Goal: Find specific page/section: Find specific page/section

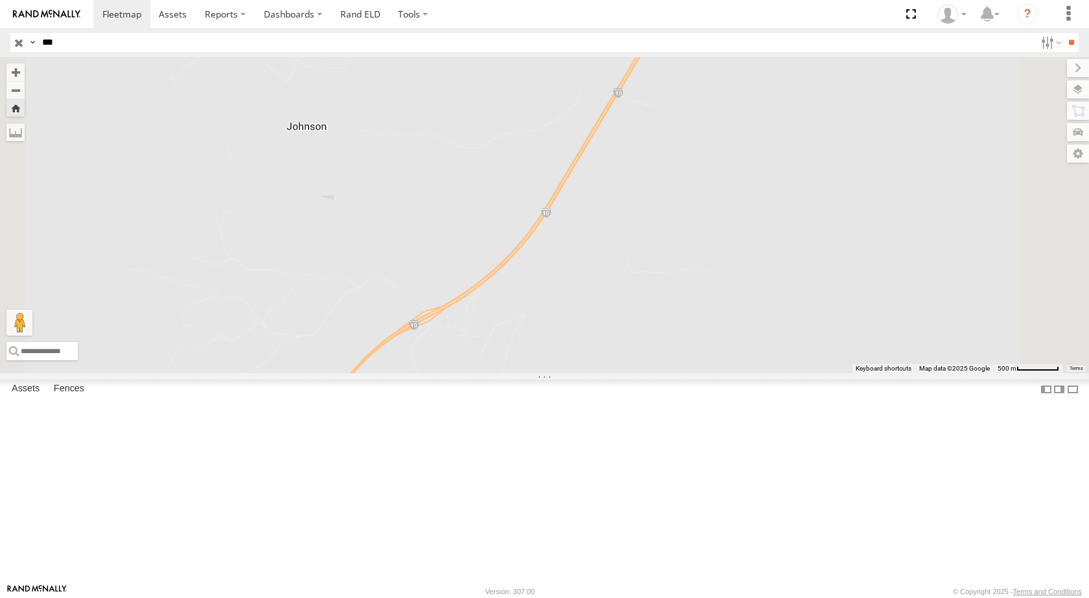
select select "**********"
click at [14, 43] on input "button" at bounding box center [18, 42] width 17 height 19
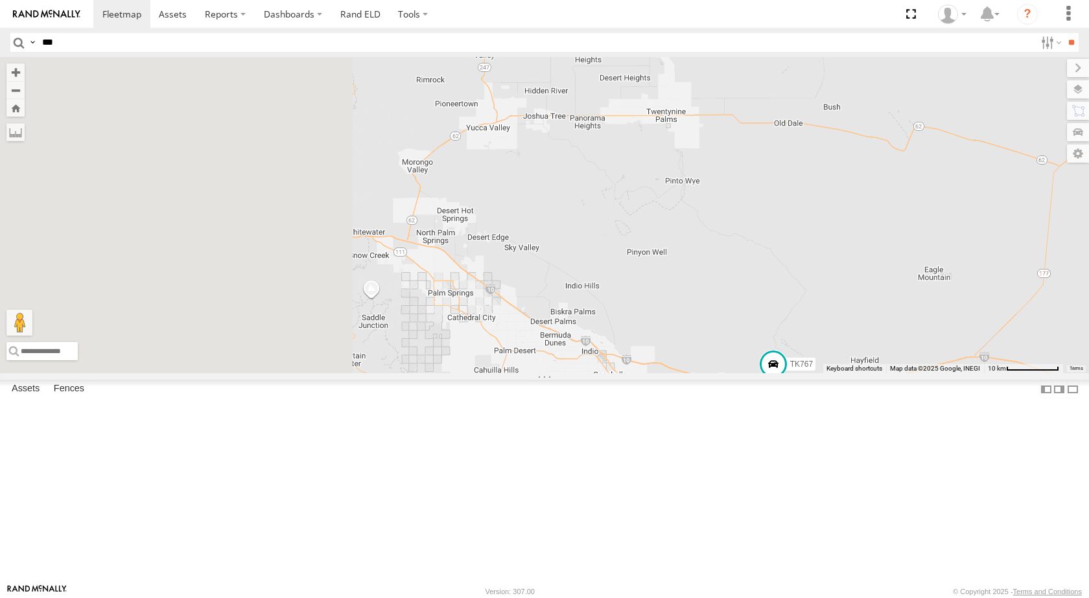
drag, startPoint x: 563, startPoint y: 224, endPoint x: 1071, endPoint y: 397, distance: 536.9
click at [1071, 373] on div "015910000779481 TL845 TK519 TK767 TL735 TL608" at bounding box center [544, 215] width 1089 height 316
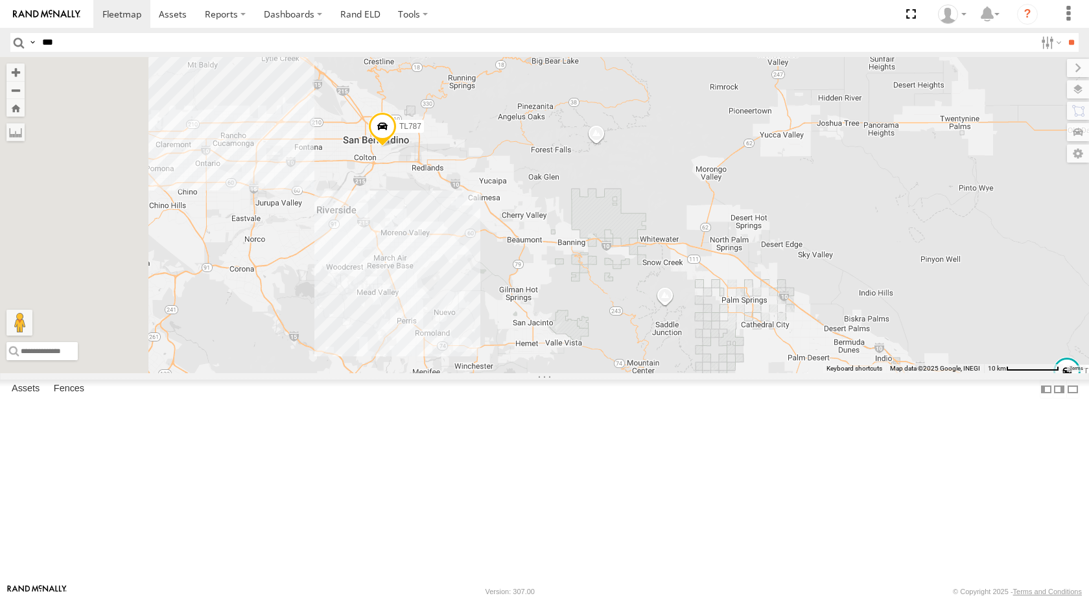
drag, startPoint x: 650, startPoint y: 261, endPoint x: 883, endPoint y: 261, distance: 232.6
click at [883, 261] on div "015910000779481 TL845 TK519 TK767 TL735 TL608 TL787" at bounding box center [544, 215] width 1089 height 316
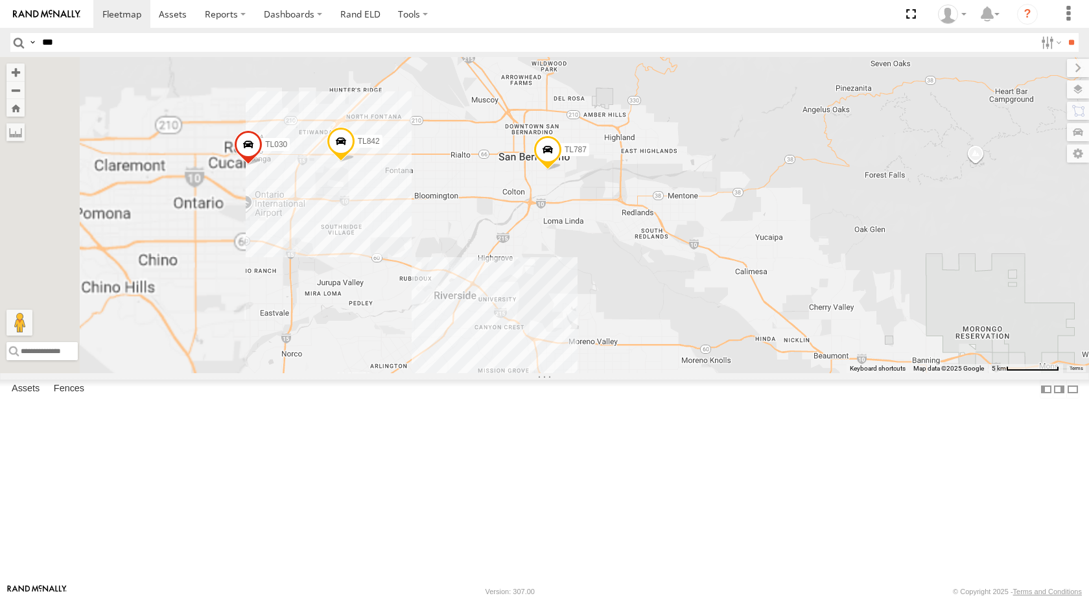
drag, startPoint x: 418, startPoint y: 226, endPoint x: 871, endPoint y: 300, distance: 458.9
click at [871, 300] on div "015910000779481 TL845 TK519 TK767 TL735 TL608 TL787 TL030 TL842" at bounding box center [544, 215] width 1089 height 316
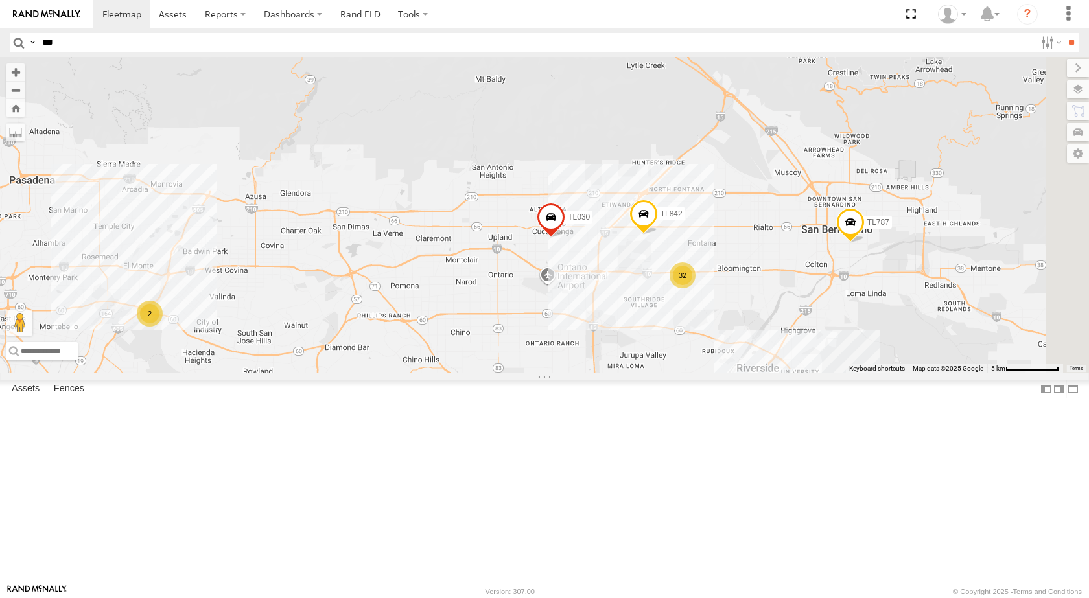
drag, startPoint x: 1062, startPoint y: 340, endPoint x: 916, endPoint y: 342, distance: 145.8
click at [917, 342] on div "015910000779481 TL845 TK519 TK767 TL735 TL608 TL787 TL030 TL842 32 2 2" at bounding box center [544, 215] width 1089 height 316
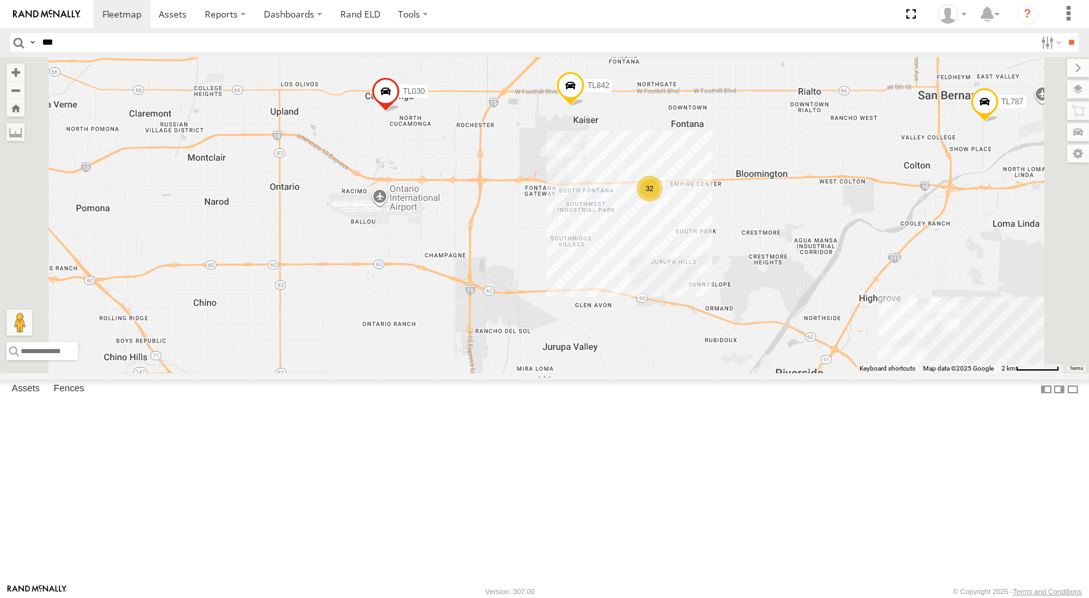
drag, startPoint x: 837, startPoint y: 454, endPoint x: 837, endPoint y: 327, distance: 127.0
click at [837, 327] on div "015910000779481 TL845 TK519 TK767 TL735 TL608 TL787 TL030 TL842 32" at bounding box center [544, 215] width 1089 height 316
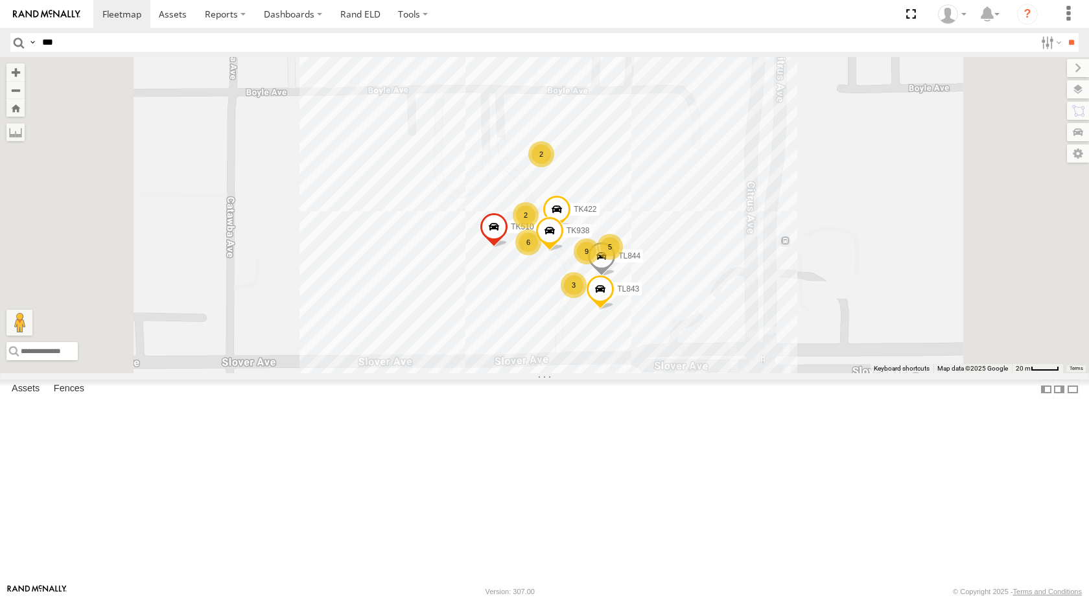
drag, startPoint x: 789, startPoint y: 345, endPoint x: 788, endPoint y: 294, distance: 50.5
click at [789, 294] on div "015910000779481 TL845 TK519 TK767 TL735 TL608 TL787 TL030 TL842 TL844 TK510 2 9…" at bounding box center [544, 215] width 1089 height 316
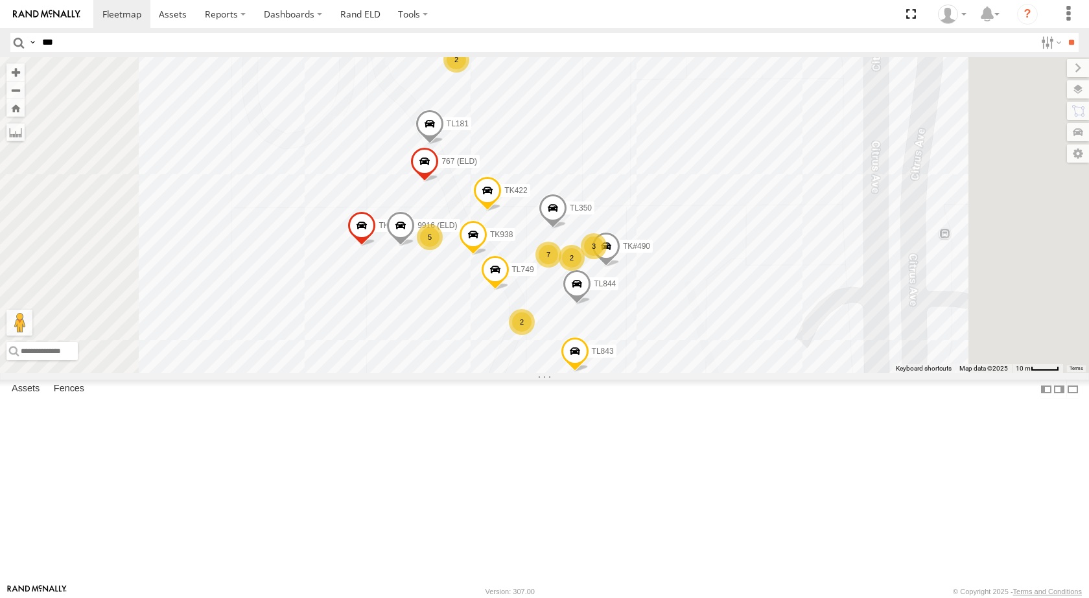
click at [610, 148] on div "015910000779481 TL845 TK519 TK767 TL735 TL608 TL787 TL030 TL842 TL844 TK510 TK4…" at bounding box center [544, 215] width 1089 height 316
click at [469, 73] on div "2" at bounding box center [456, 60] width 26 height 26
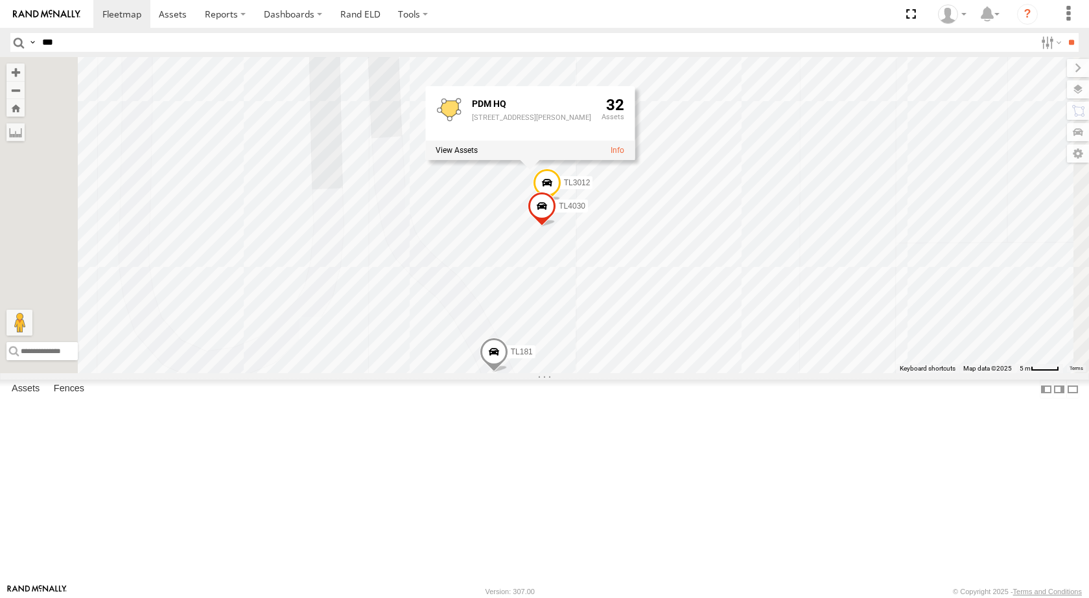
click at [556, 227] on span at bounding box center [541, 209] width 29 height 35
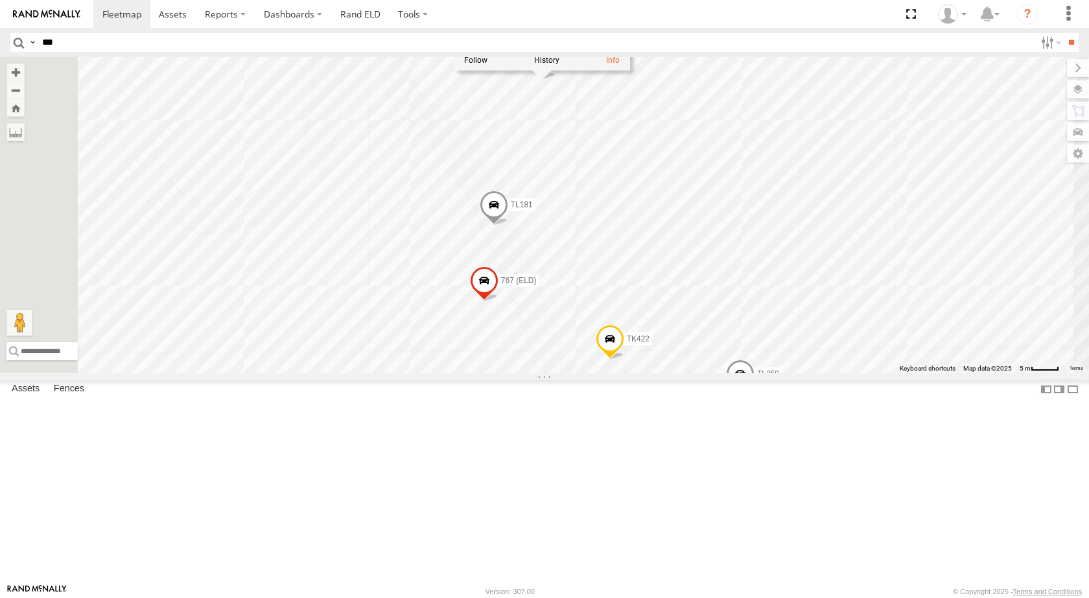
drag, startPoint x: 763, startPoint y: 428, endPoint x: 763, endPoint y: 280, distance: 148.4
click at [763, 280] on div "015910000779481 TL845 TK519 TK767 TL735 TL608 TL787 TL030 TL842 TL844 TK510 TK4…" at bounding box center [544, 215] width 1089 height 316
click at [508, 225] on span at bounding box center [493, 207] width 29 height 35
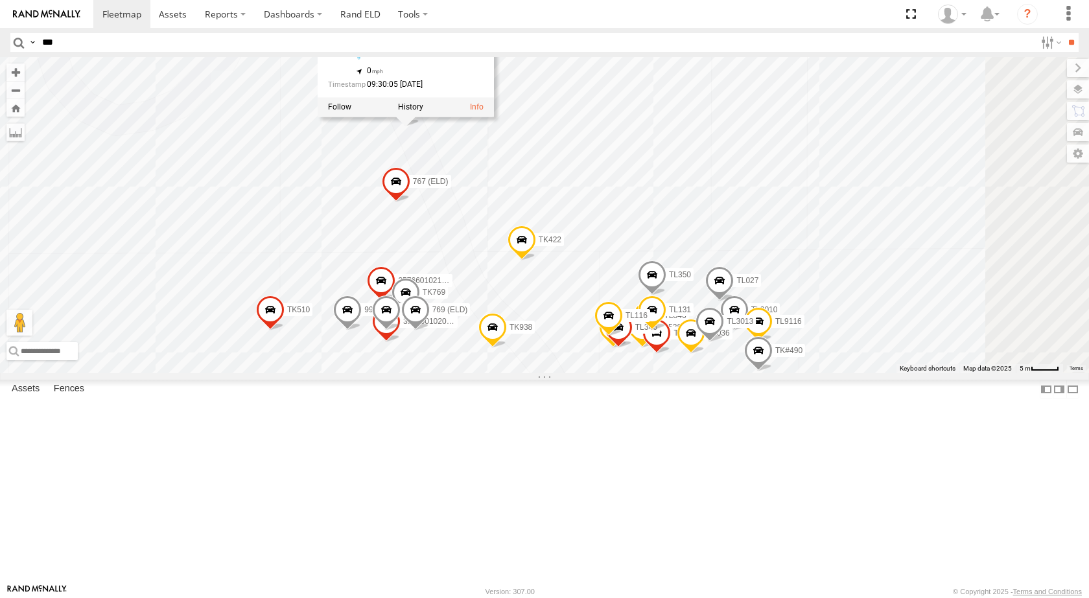
drag, startPoint x: 866, startPoint y: 422, endPoint x: 778, endPoint y: 322, distance: 133.1
click at [778, 322] on div "015910000779481 TL845 TK519 TK767 TL735 TL608 TL787 TL030 TL842 TL844 TK510 TK4…" at bounding box center [544, 215] width 1089 height 316
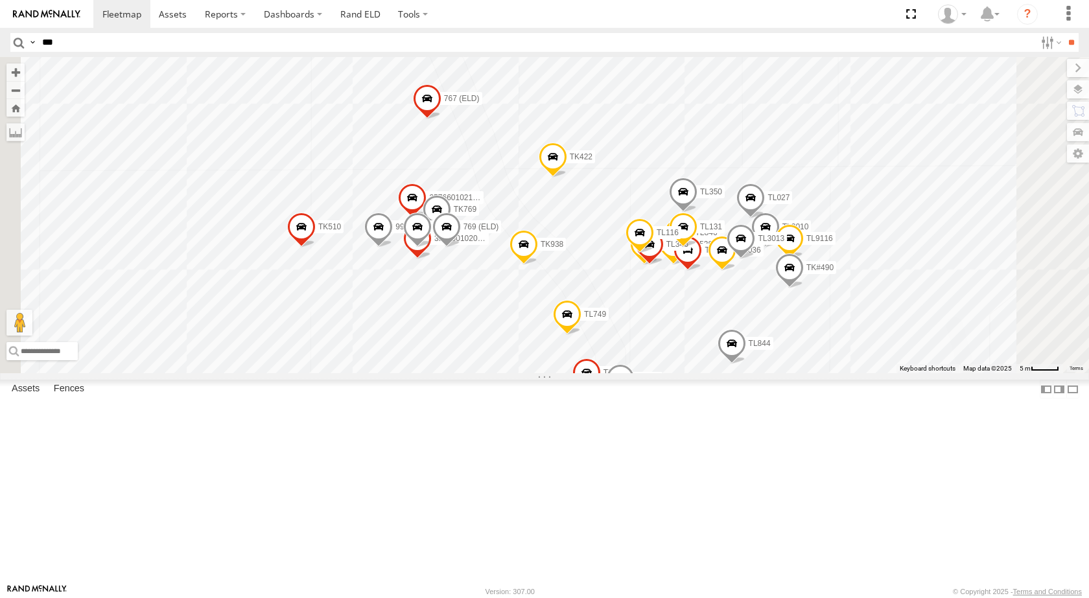
drag, startPoint x: 502, startPoint y: 433, endPoint x: 535, endPoint y: 351, distance: 89.0
click at [393, 248] on span at bounding box center [378, 230] width 29 height 35
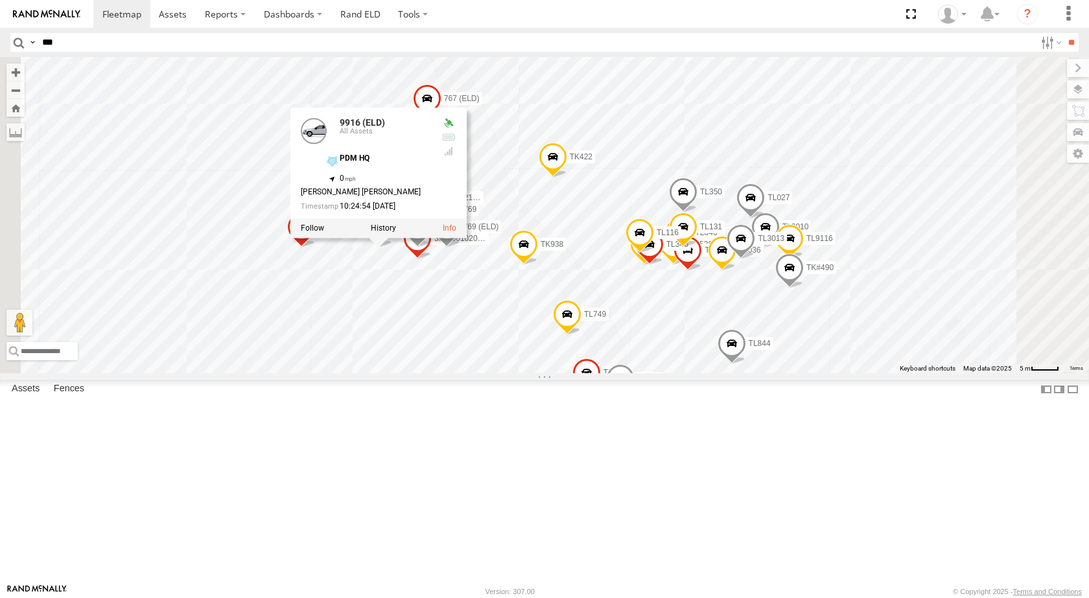
click at [676, 274] on div "015910000779481 TL845 TK519 TK767 TL735 TL608 TL787 TL030 TL842 TL844 TK510 TK4…" at bounding box center [544, 215] width 1089 height 316
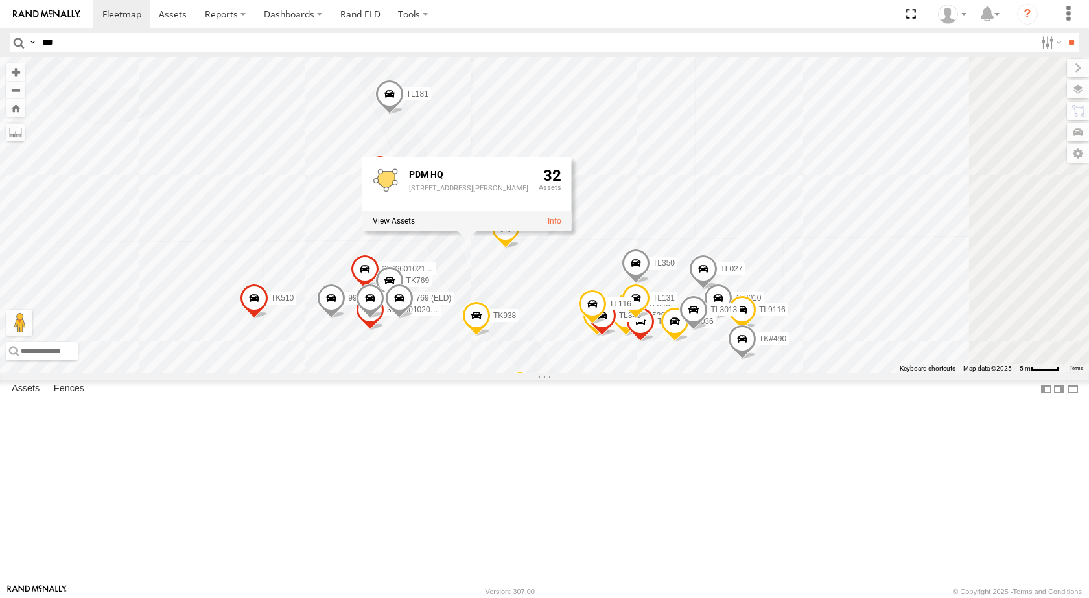
drag, startPoint x: 893, startPoint y: 425, endPoint x: 800, endPoint y: 451, distance: 96.2
click at [800, 373] on div "015910000779481 TL845 TK519 TK767 TL735 TL608 TL787 TL030 TL842 TL844 TK510 TK4…" at bounding box center [544, 215] width 1089 height 316
click at [654, 342] on span at bounding box center [640, 324] width 29 height 35
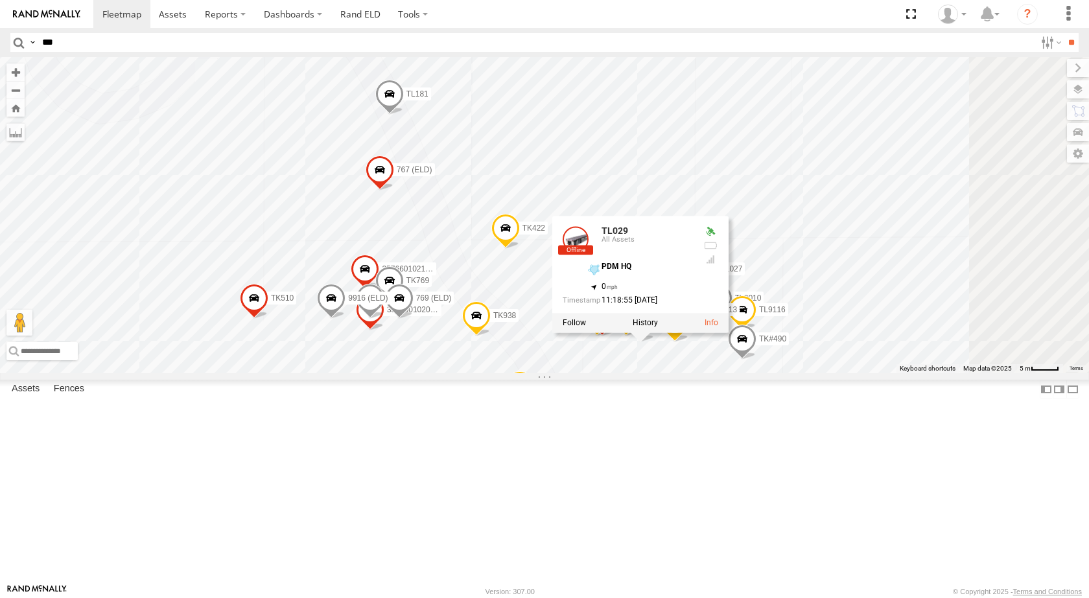
click at [728, 333] on div "TL029 All Assets PDM HQ 34.06375 , -117.45517 0 11:18:55 [DATE]" at bounding box center [640, 274] width 176 height 117
click at [757, 373] on div "TL844 TK510 TL538 TL846 TK882 TL3010 767 (ELD) TK769 TL749 TL029 TL884 TL036 35…" at bounding box center [544, 215] width 1089 height 316
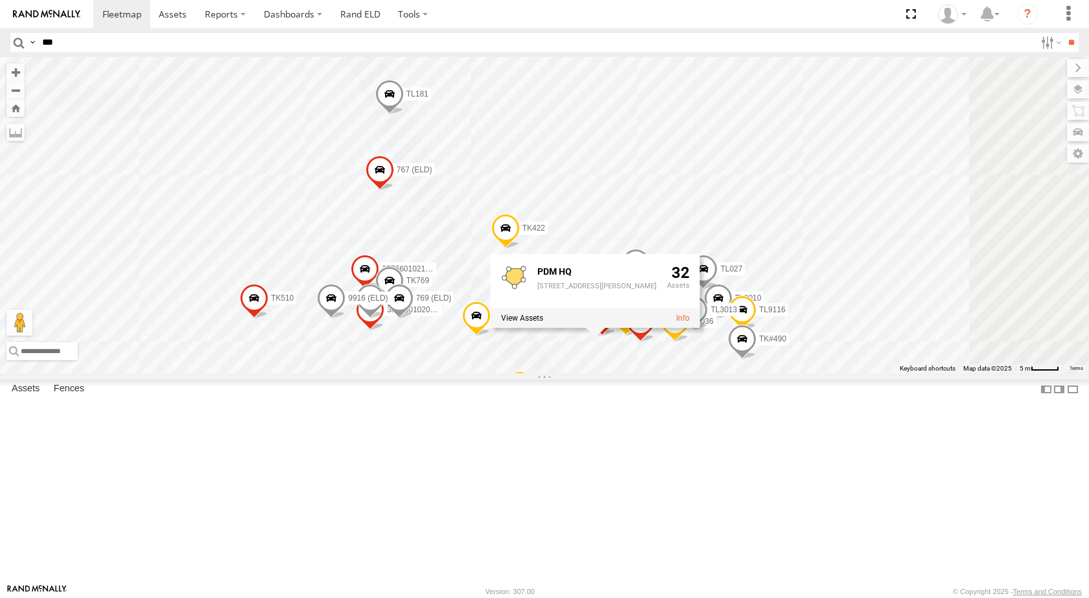
click at [616, 336] on span at bounding box center [602, 318] width 29 height 35
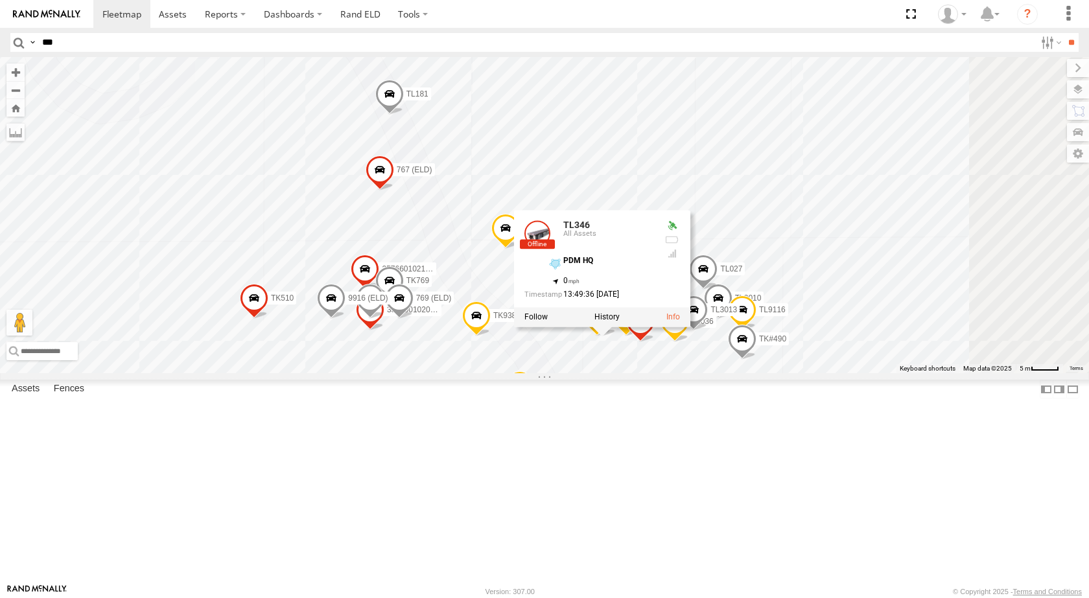
click at [845, 194] on div "TL844 TK510 TL538 TL846 TK882 TL3010 767 (ELD) TK769 TL749 TL029 TL884 TL036 35…" at bounding box center [544, 215] width 1089 height 316
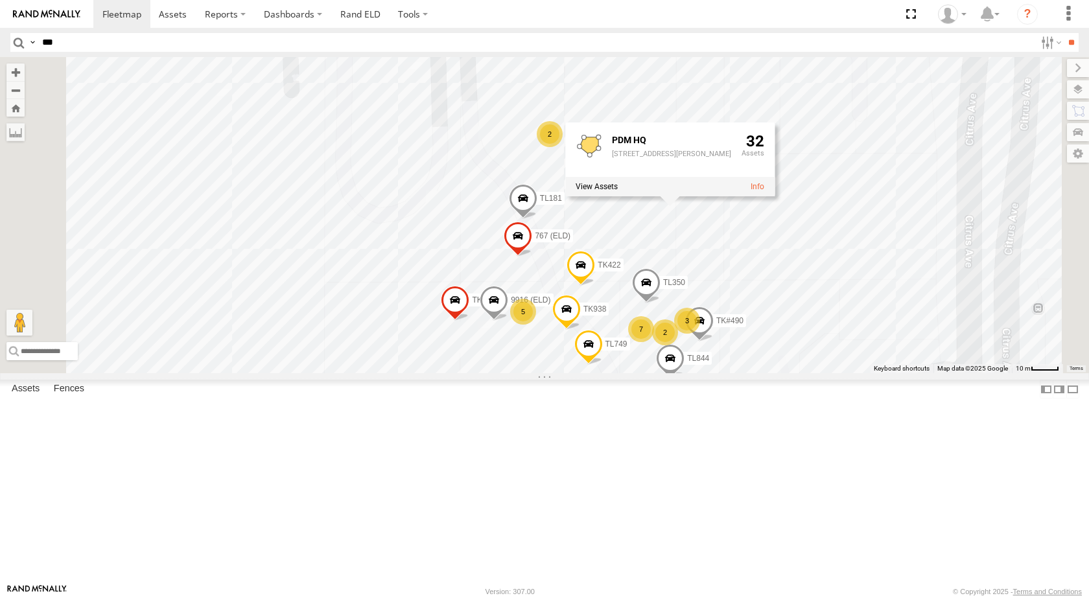
click at [654, 342] on div "7" at bounding box center [641, 329] width 26 height 26
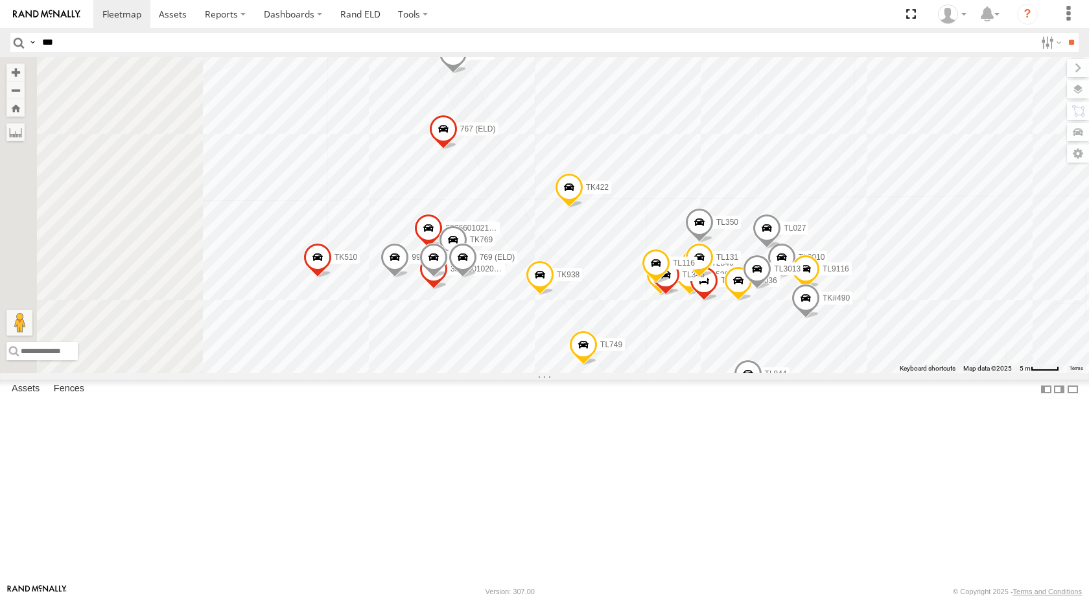
drag, startPoint x: 555, startPoint y: 358, endPoint x: 692, endPoint y: 433, distance: 156.6
click at [692, 373] on div "TL844 TK510 767 (ELD) TL749 TL350 TL181 TK#490 TK422 TK938 9916 (ELD) TL843 TL5…" at bounding box center [544, 215] width 1089 height 316
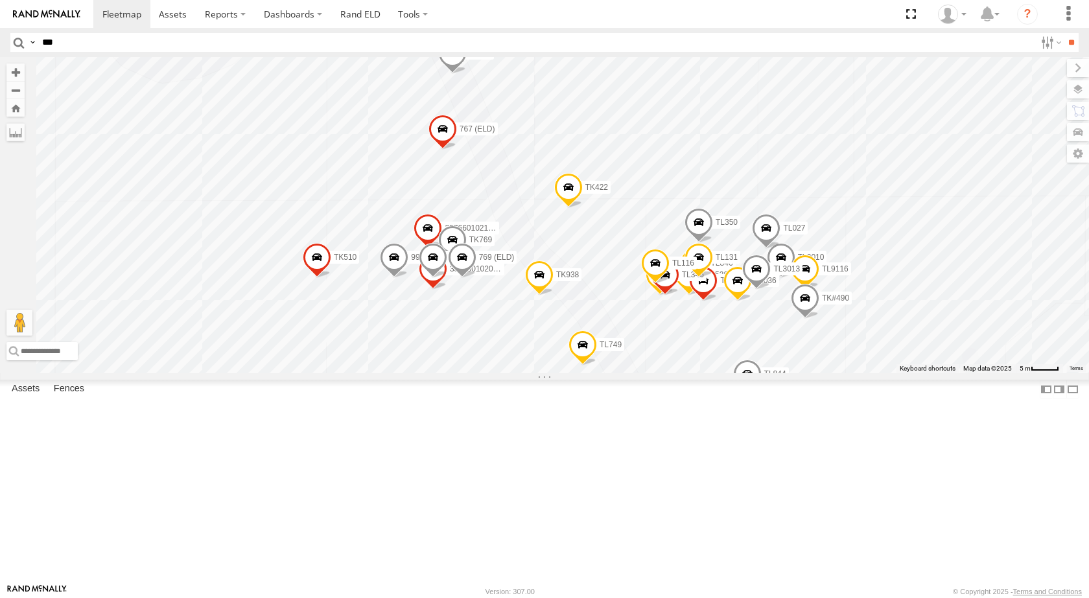
click at [574, 373] on div "TL844 TK510 767 (ELD) TL749 TL350 TL181 TK#490 TK422 TK938 9916 (ELD) TL843 TL5…" at bounding box center [544, 215] width 1089 height 316
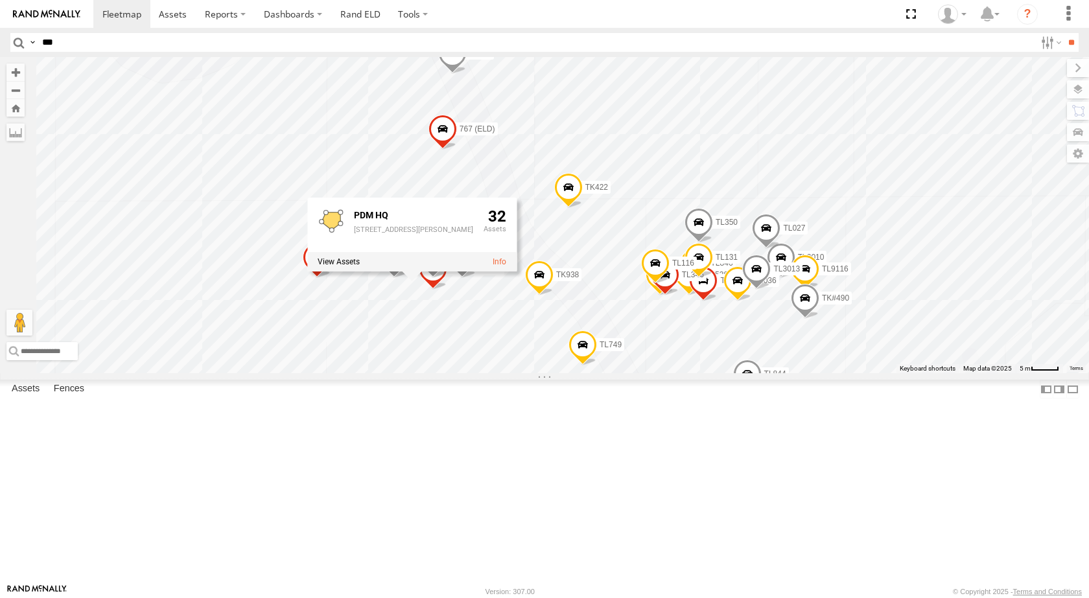
click at [550, 257] on div "TL844 TK510 767 (ELD) TL749 TL350 TL181 TK#490 TK422 TK938 9916 (ELD) TL843 TL5…" at bounding box center [544, 215] width 1089 height 316
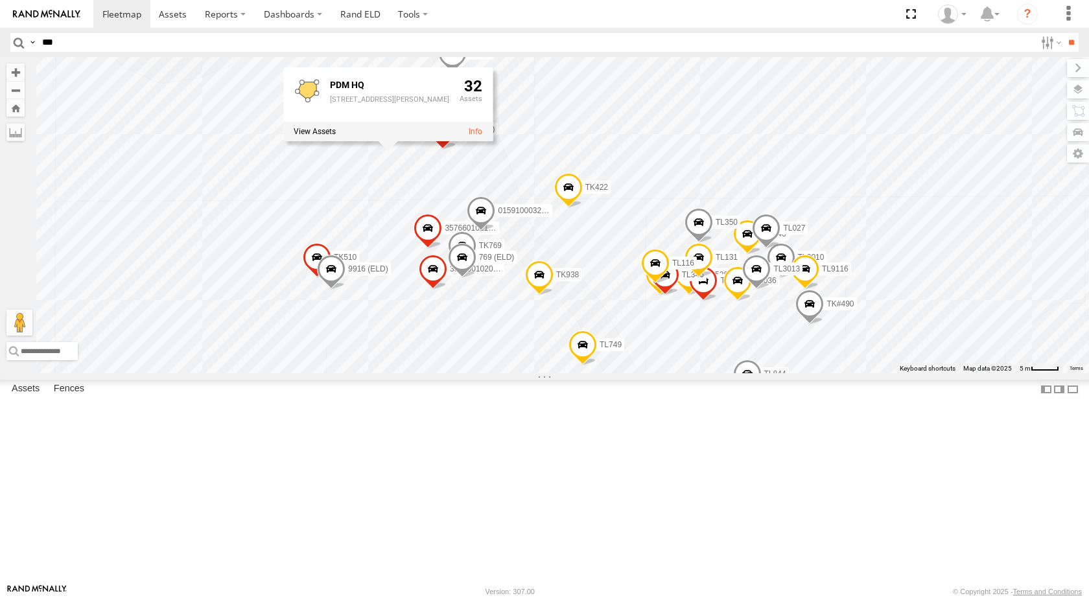
click at [106, 34] on input "***" at bounding box center [536, 42] width 998 height 19
type input "****"
click at [1063, 33] on input "**" at bounding box center [1070, 42] width 15 height 19
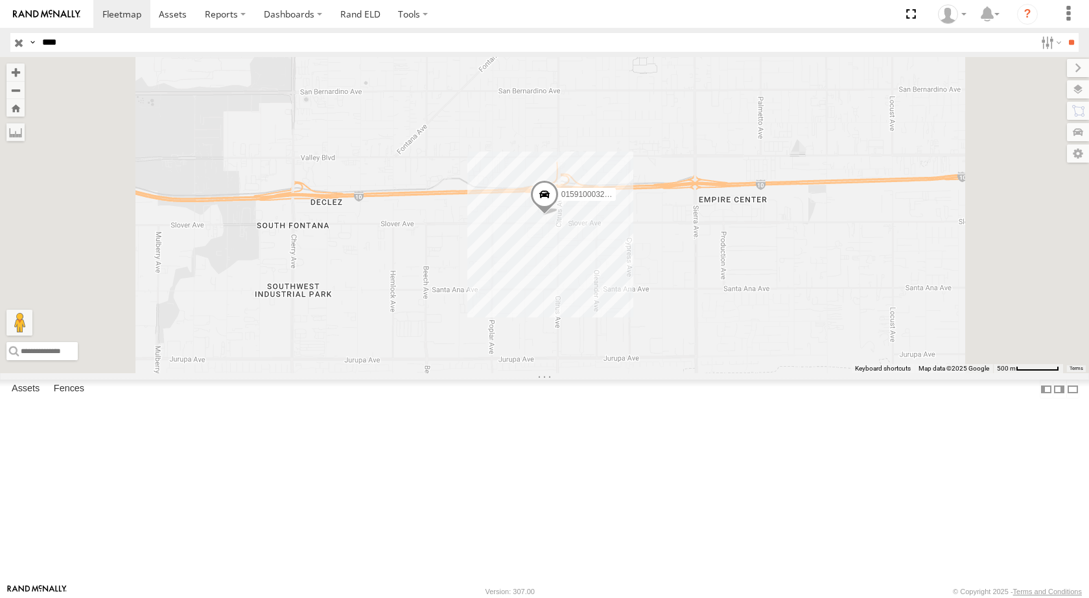
drag, startPoint x: 73, startPoint y: 45, endPoint x: 0, endPoint y: 41, distance: 72.7
click at [0, 41] on header "Search Query Asset ID Asset Label Registration Manufacturer Model VIN Job ID" at bounding box center [544, 42] width 1089 height 29
click at [1063, 33] on input "**" at bounding box center [1070, 42] width 15 height 19
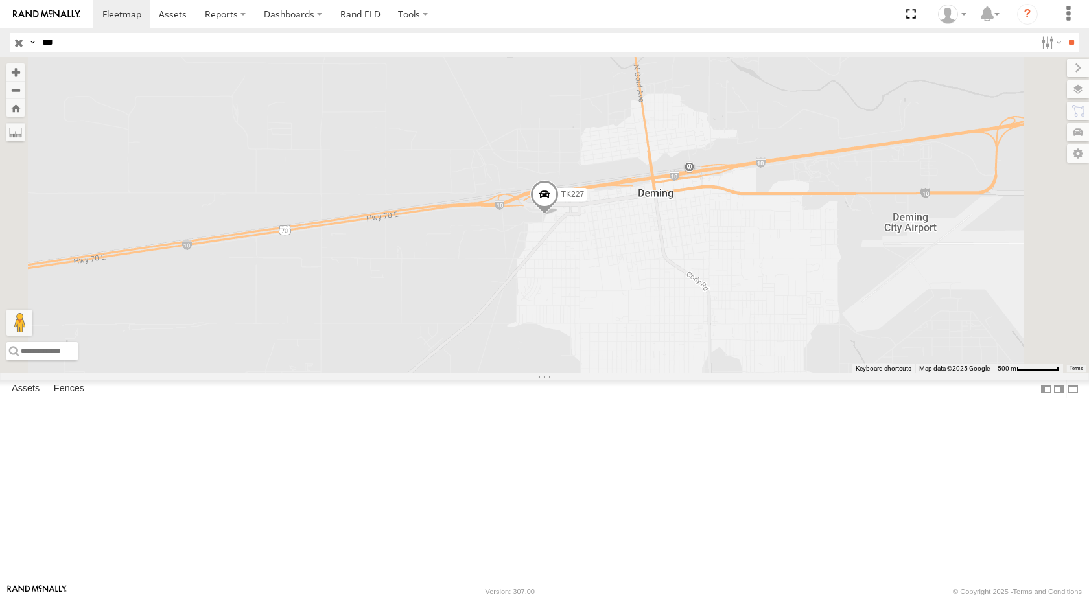
click at [0, 0] on div "TK227" at bounding box center [0, 0] width 0 height 0
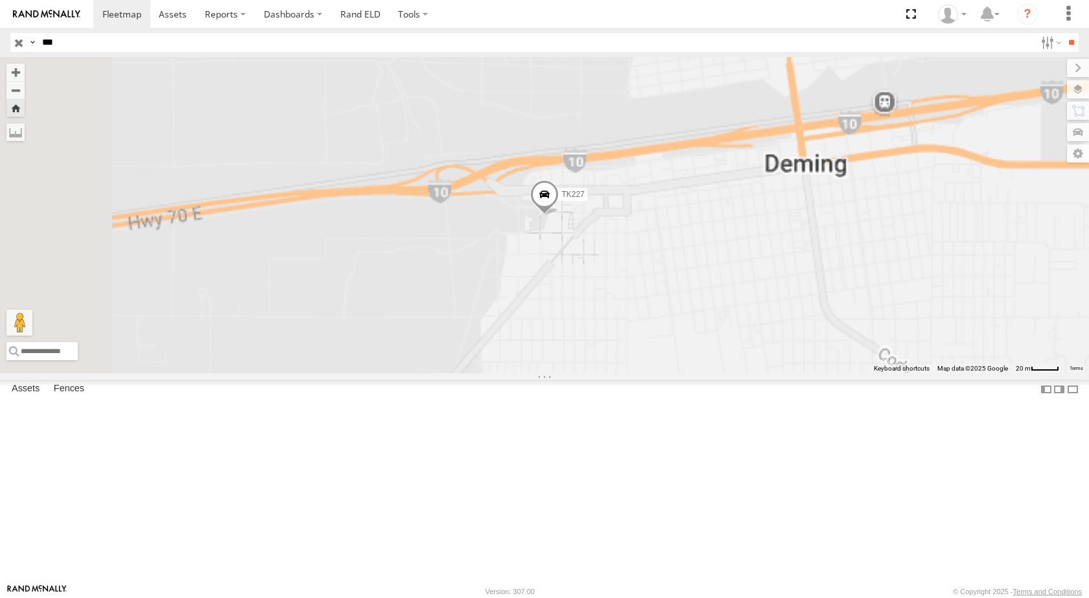
click at [0, 0] on div "TK227" at bounding box center [0, 0] width 0 height 0
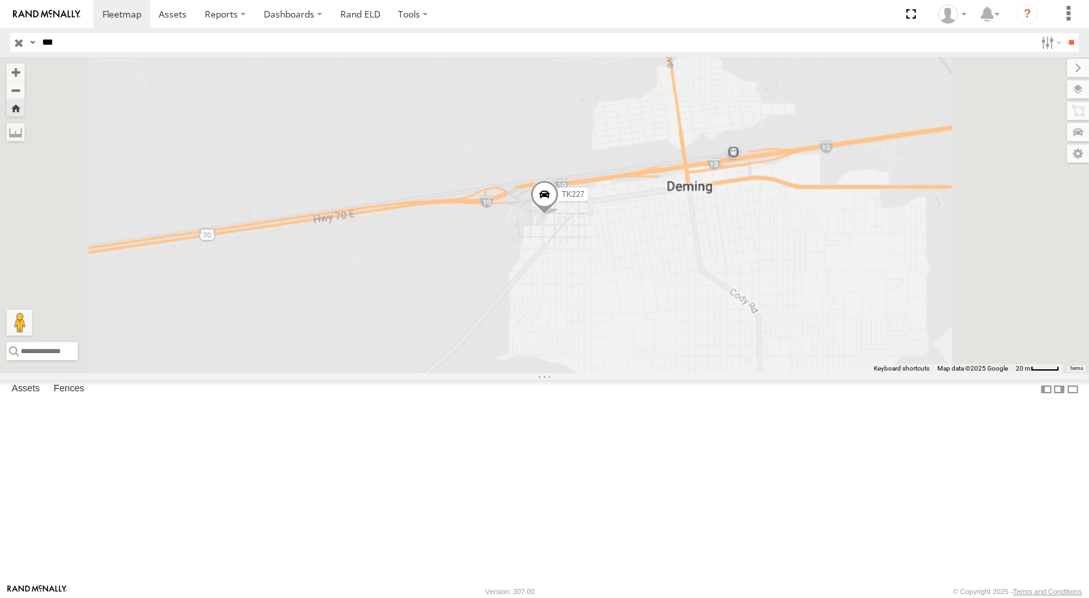
click at [0, 0] on div "TK227" at bounding box center [0, 0] width 0 height 0
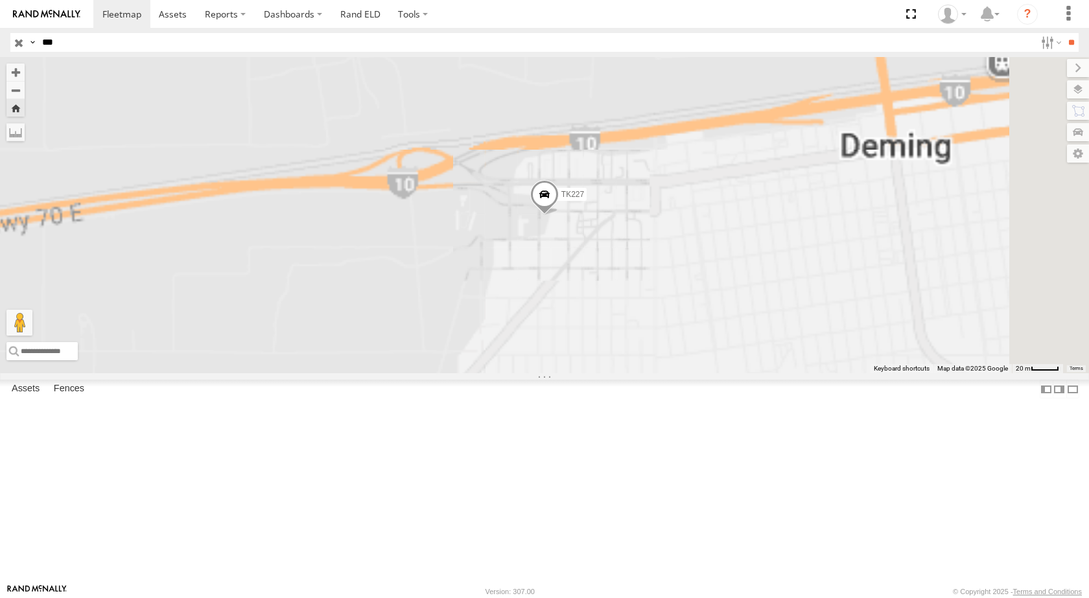
click at [0, 0] on div "TK227" at bounding box center [0, 0] width 0 height 0
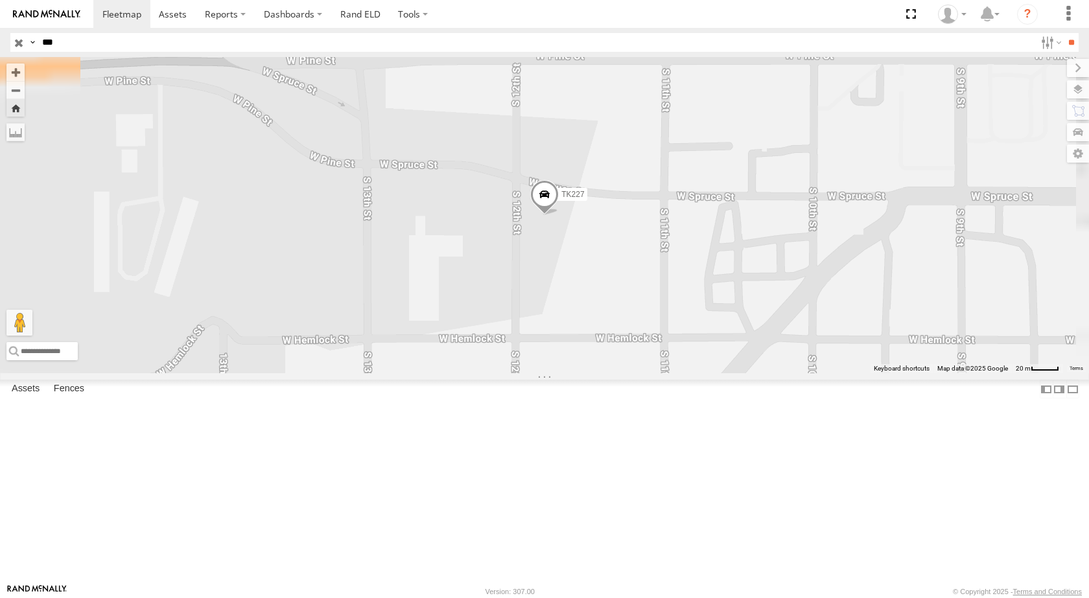
click at [559, 216] on span at bounding box center [544, 198] width 29 height 35
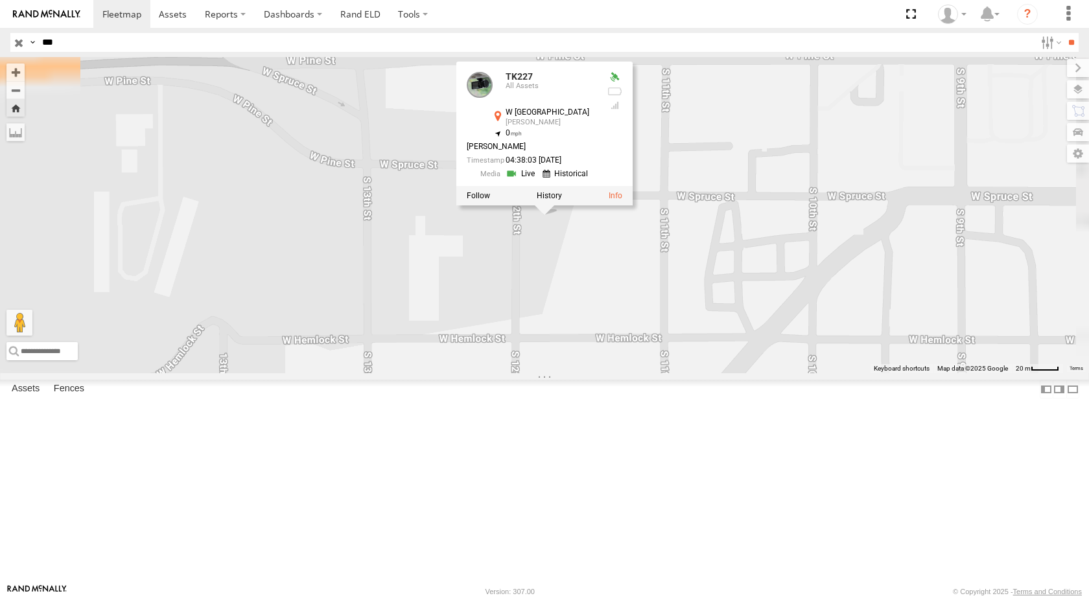
drag, startPoint x: 65, startPoint y: 32, endPoint x: 0, endPoint y: 9, distance: 69.3
click at [0, 9] on body at bounding box center [544, 299] width 1089 height 598
click at [1063, 33] on input "**" at bounding box center [1070, 42] width 15 height 19
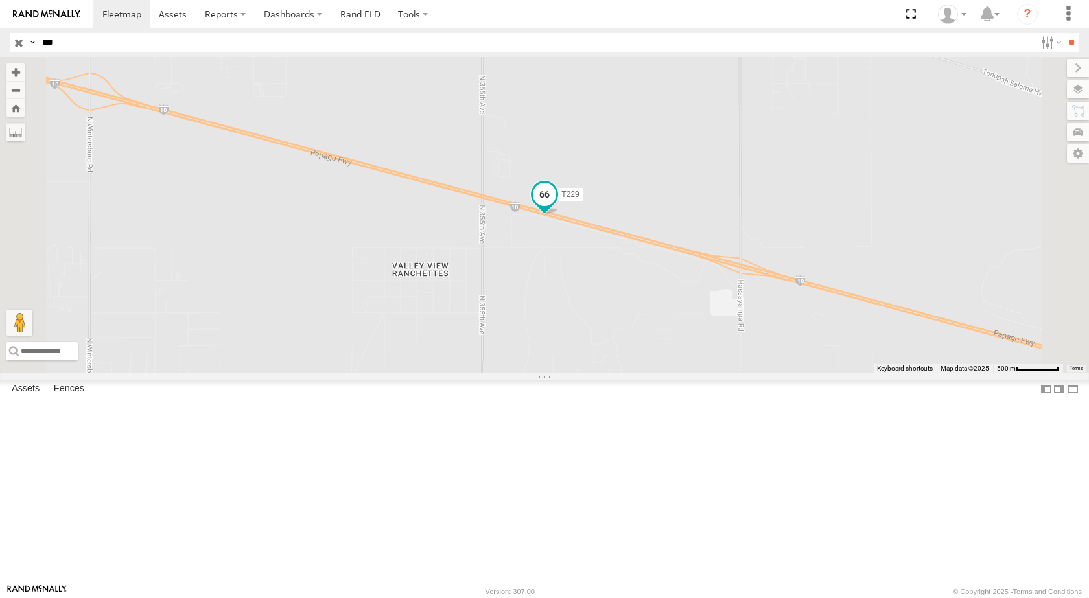
click at [556, 206] on span at bounding box center [544, 194] width 23 height 23
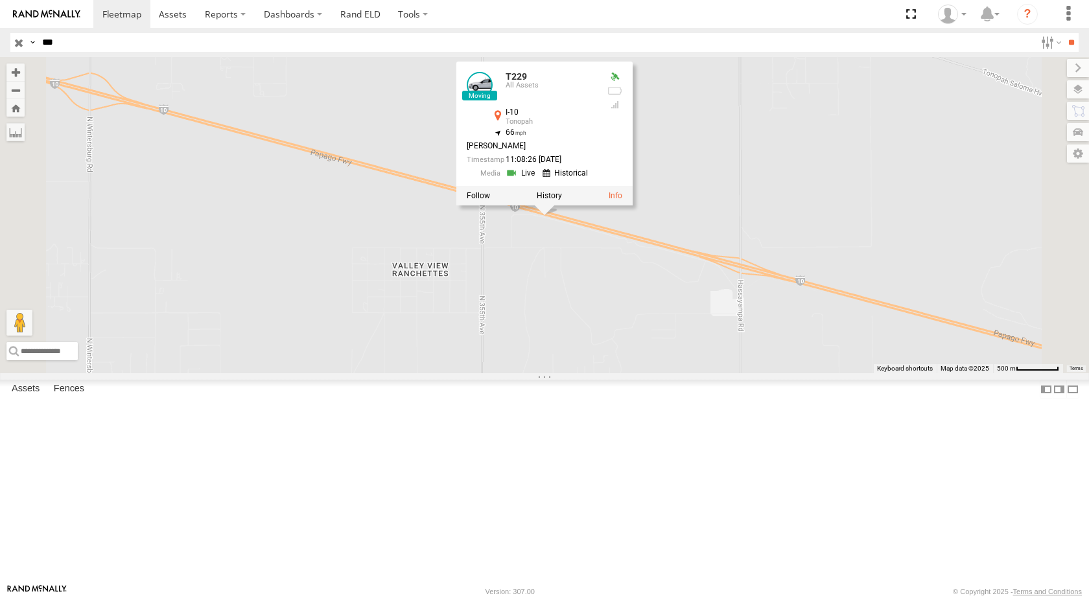
drag, startPoint x: 78, startPoint y: 34, endPoint x: 0, endPoint y: 33, distance: 77.8
click at [0, 33] on header "Search Query Asset ID Asset Label Registration Manufacturer Model VIN Job ID" at bounding box center [544, 42] width 1089 height 29
click at [1063, 33] on input "**" at bounding box center [1070, 42] width 15 height 19
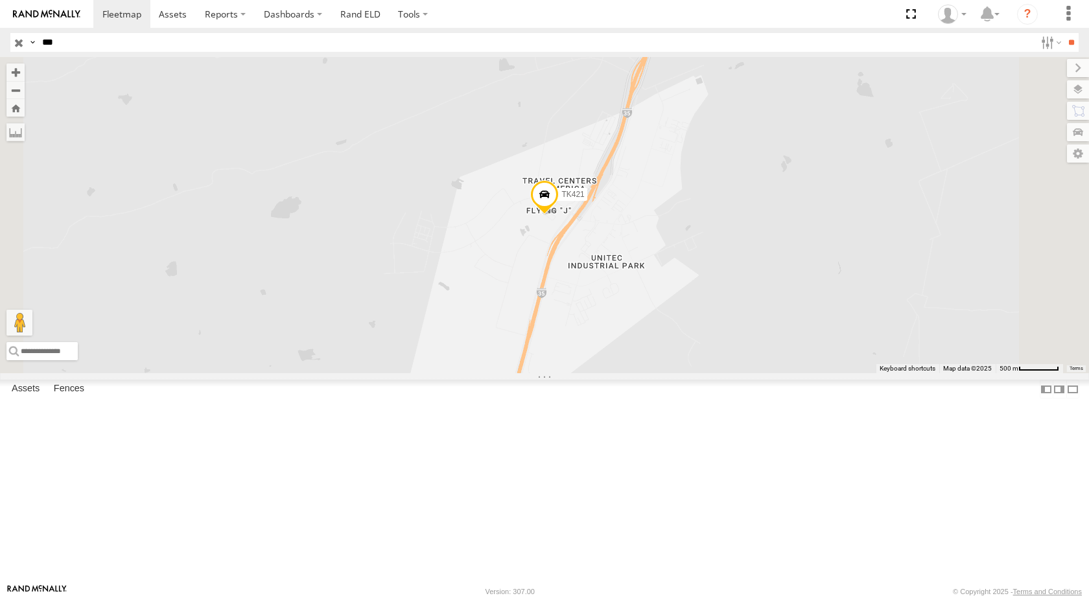
drag, startPoint x: 72, startPoint y: 37, endPoint x: 0, endPoint y: 38, distance: 71.9
click at [0, 39] on header "Search Query Asset ID Asset Label Registration Manufacturer Model VIN Job ID" at bounding box center [544, 42] width 1089 height 29
click at [1063, 33] on input "**" at bounding box center [1070, 42] width 15 height 19
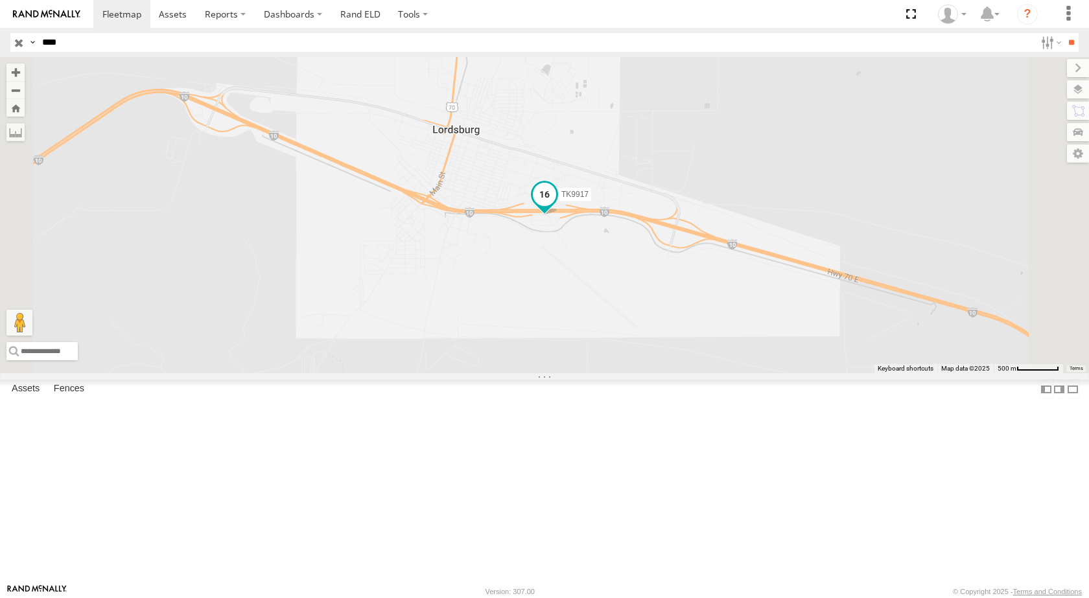
click at [556, 206] on span at bounding box center [544, 194] width 23 height 23
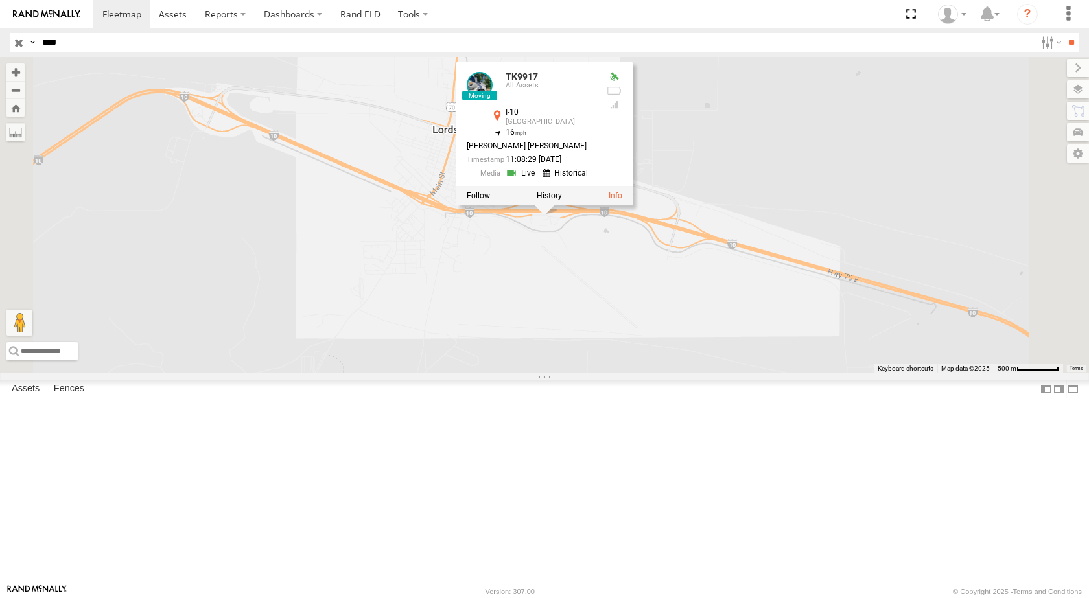
drag, startPoint x: 88, startPoint y: 38, endPoint x: 0, endPoint y: 23, distance: 89.4
click at [0, 23] on body at bounding box center [544, 299] width 1089 height 598
type input "***"
click at [1063, 33] on input "**" at bounding box center [1070, 42] width 15 height 19
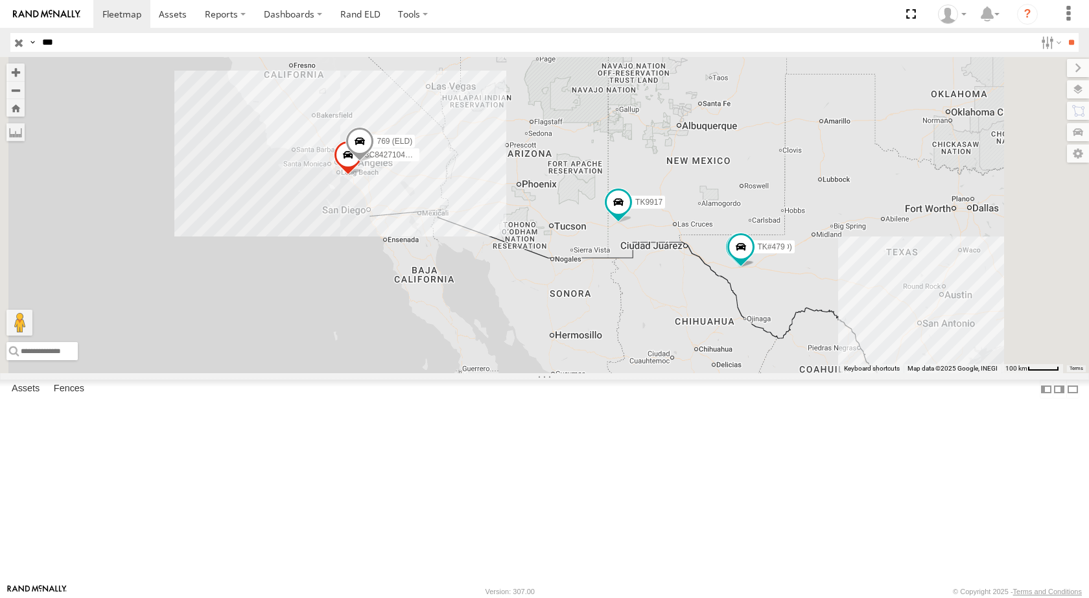
click at [0, 0] on div "479 (ELD)" at bounding box center [0, 0] width 0 height 0
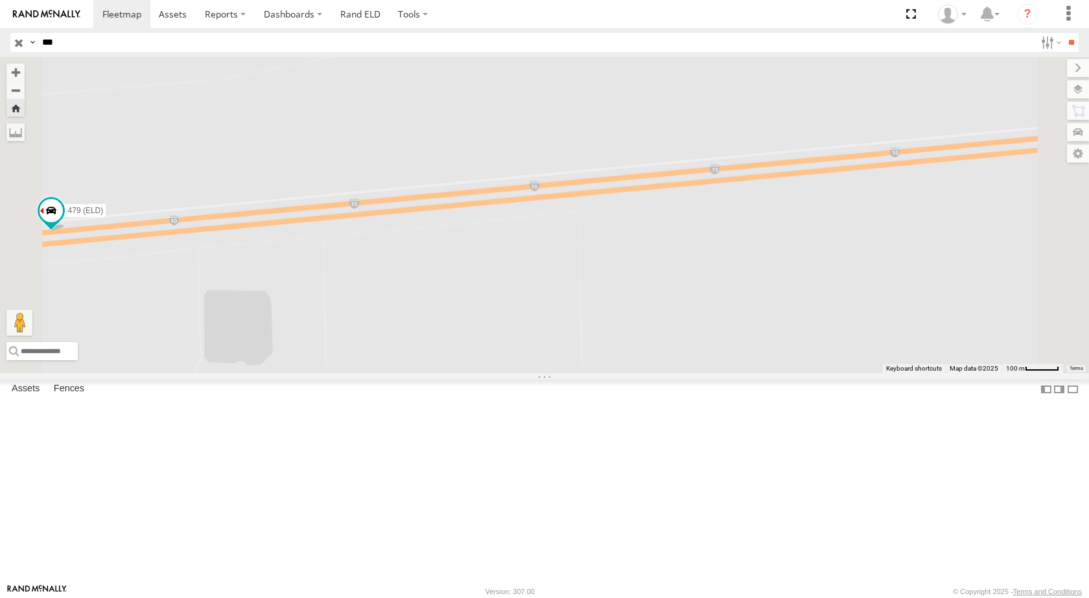
drag, startPoint x: 475, startPoint y: 297, endPoint x: 748, endPoint y: 321, distance: 273.8
click at [748, 321] on div "479 (ELD)" at bounding box center [544, 215] width 1089 height 316
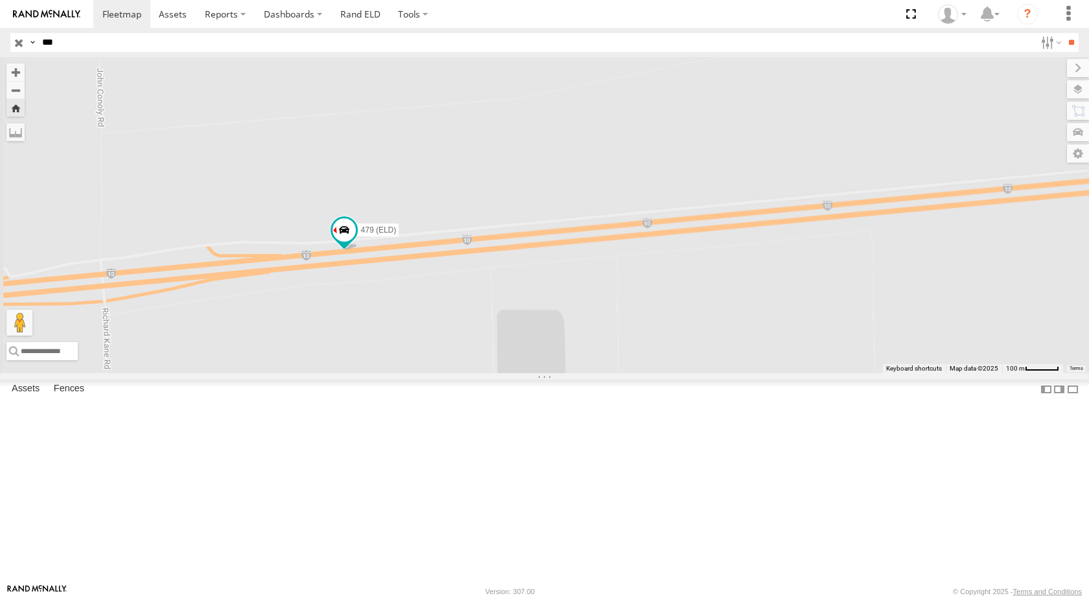
click at [487, 332] on div "479 (ELD)" at bounding box center [544, 215] width 1089 height 316
click at [356, 242] on span at bounding box center [343, 229] width 23 height 23
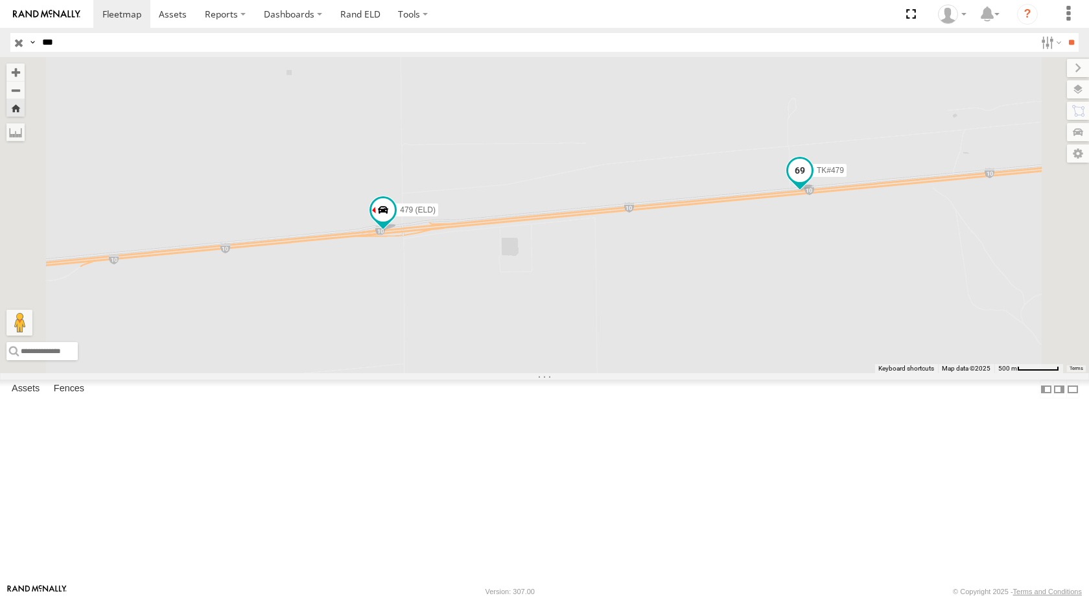
click at [811, 182] on span at bounding box center [799, 170] width 23 height 23
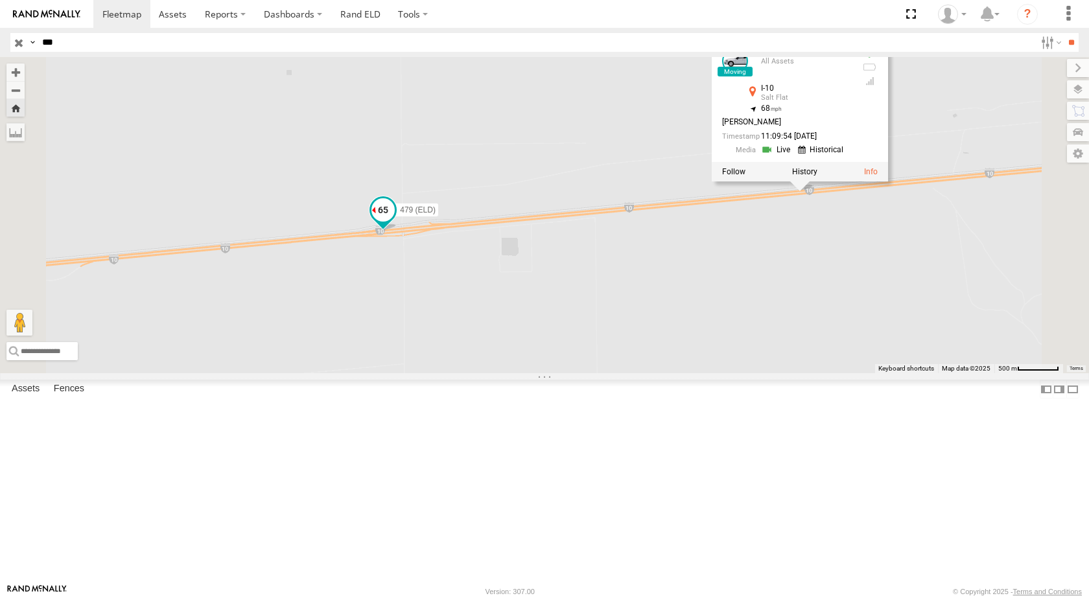
click at [395, 222] on span at bounding box center [382, 209] width 23 height 23
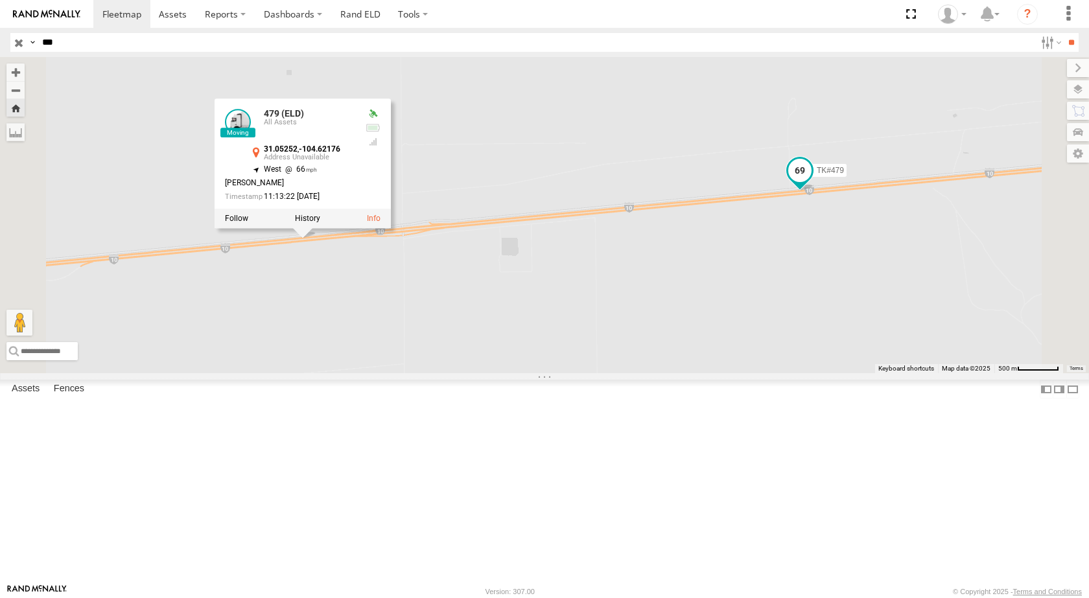
click at [811, 182] on span at bounding box center [799, 170] width 23 height 23
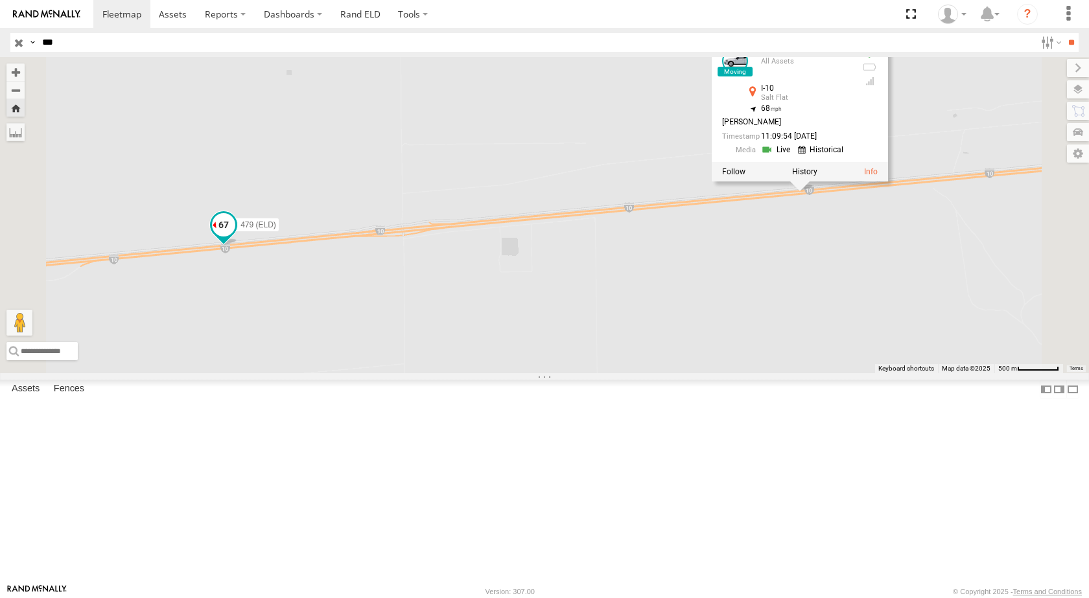
click at [235, 237] on span at bounding box center [223, 224] width 23 height 23
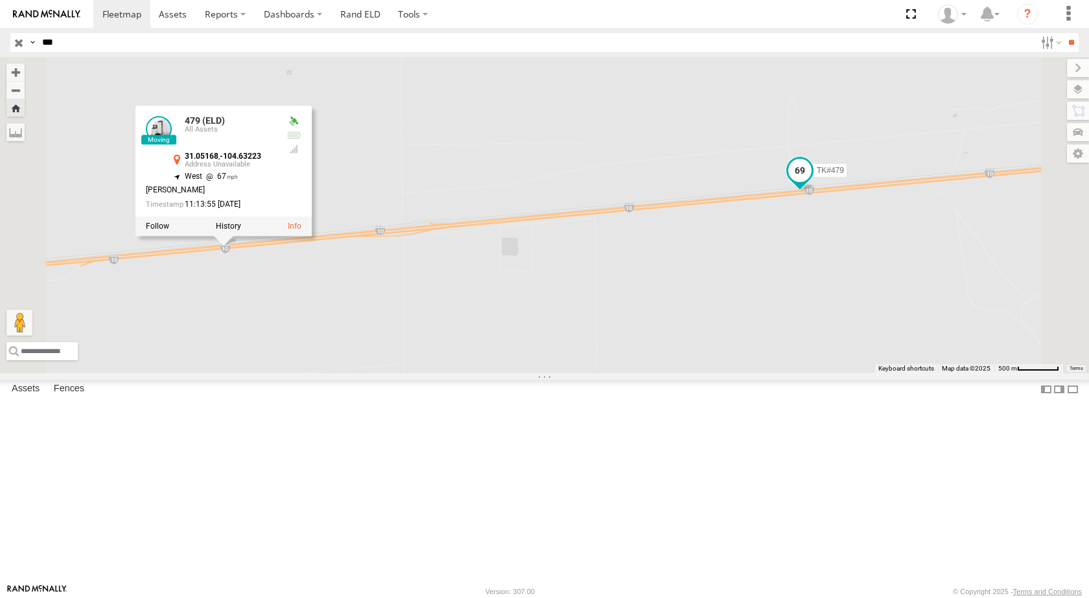
click at [811, 182] on span at bounding box center [799, 170] width 23 height 23
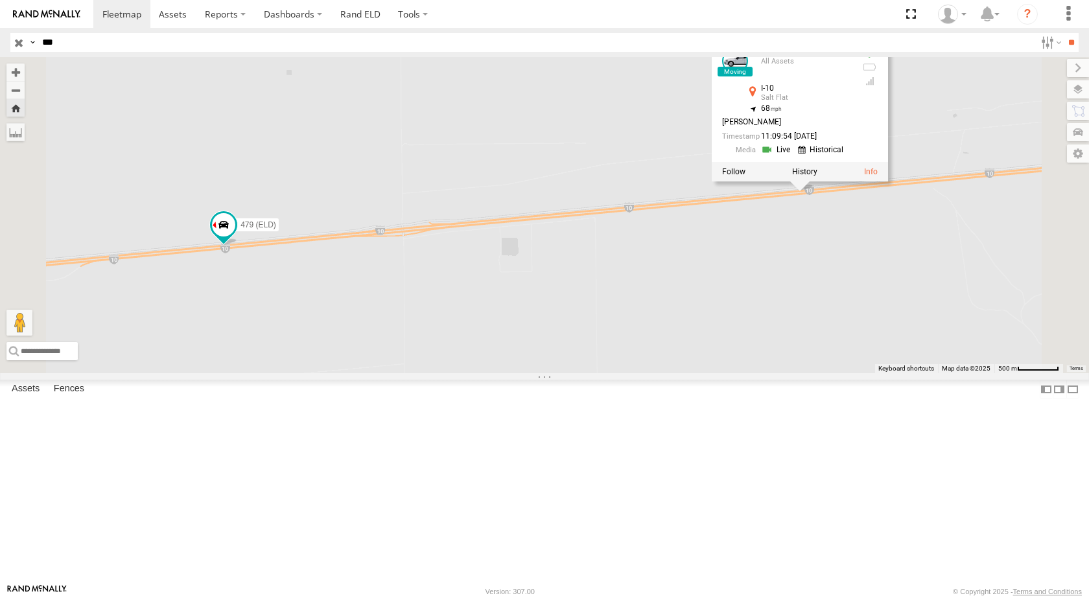
click at [710, 225] on div "479 (ELD) TK#479 TK#479 All Assets I-10 Salt Flat 31.05786 , -104.55595 68 [PER…" at bounding box center [544, 215] width 1089 height 316
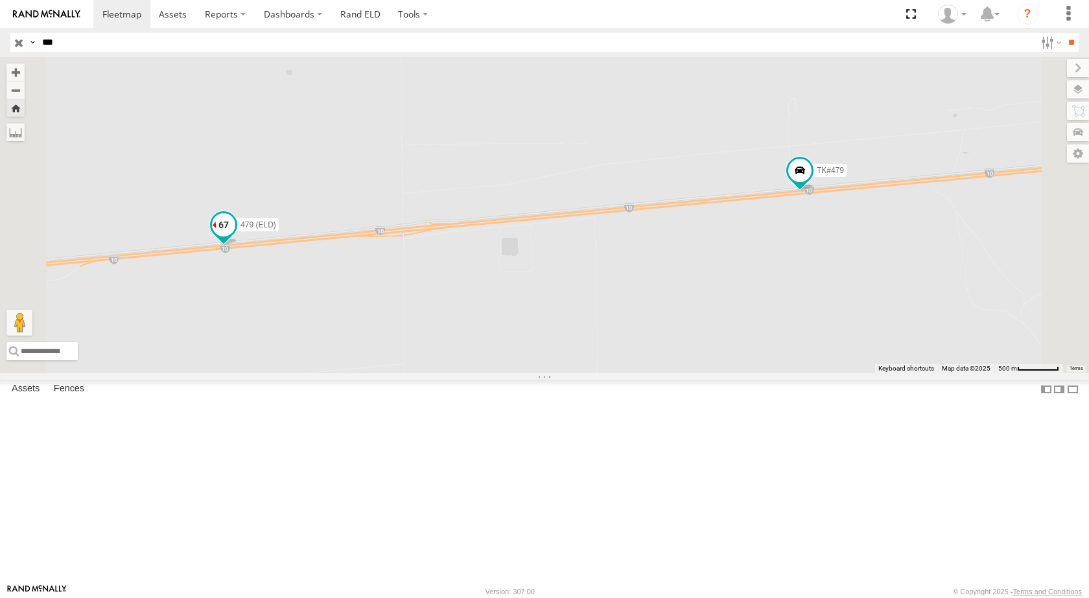
click at [235, 237] on span at bounding box center [223, 224] width 23 height 23
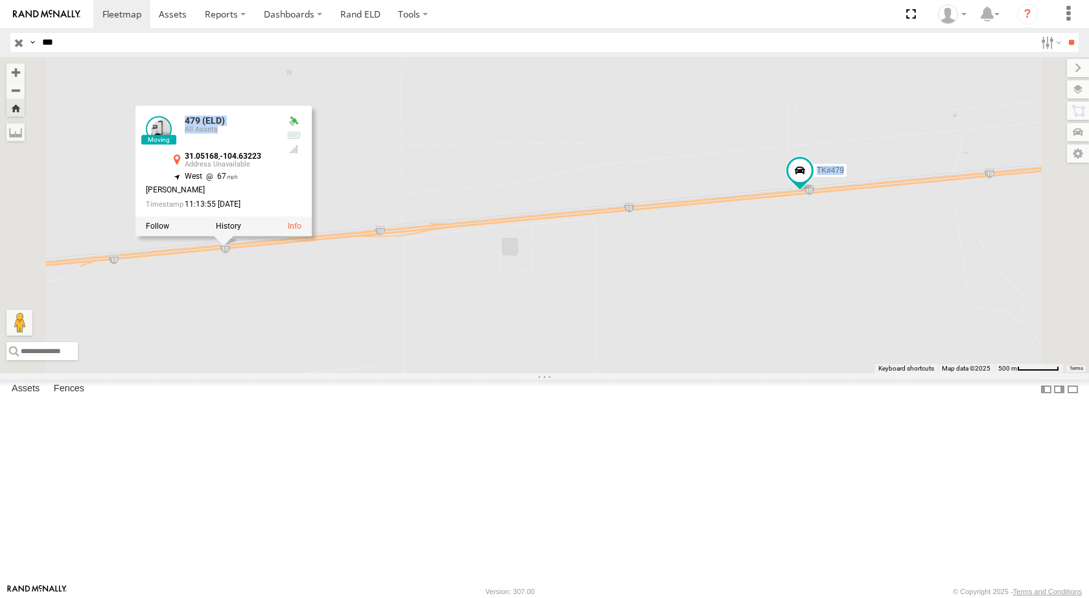
drag, startPoint x: 401, startPoint y: 237, endPoint x: 571, endPoint y: 242, distance: 170.5
click at [571, 242] on div "479 (ELD) TK#479 479 (ELD) All Assets 31.05168 , -104.63223 West 67 [PERSON_NAM…" at bounding box center [544, 215] width 1089 height 316
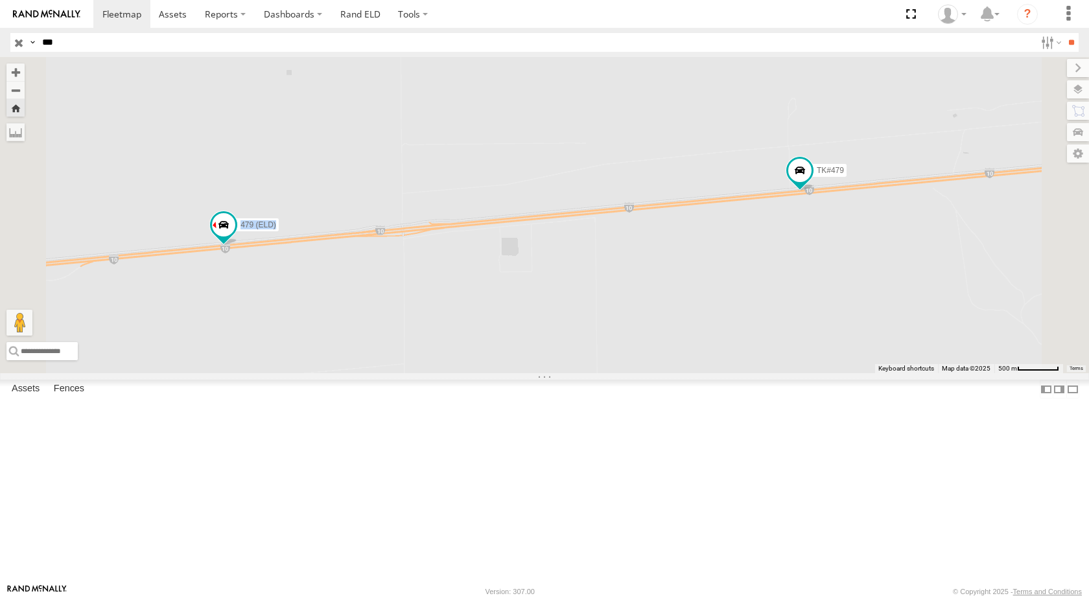
click at [610, 264] on div "479 (ELD) TK#479" at bounding box center [544, 215] width 1089 height 316
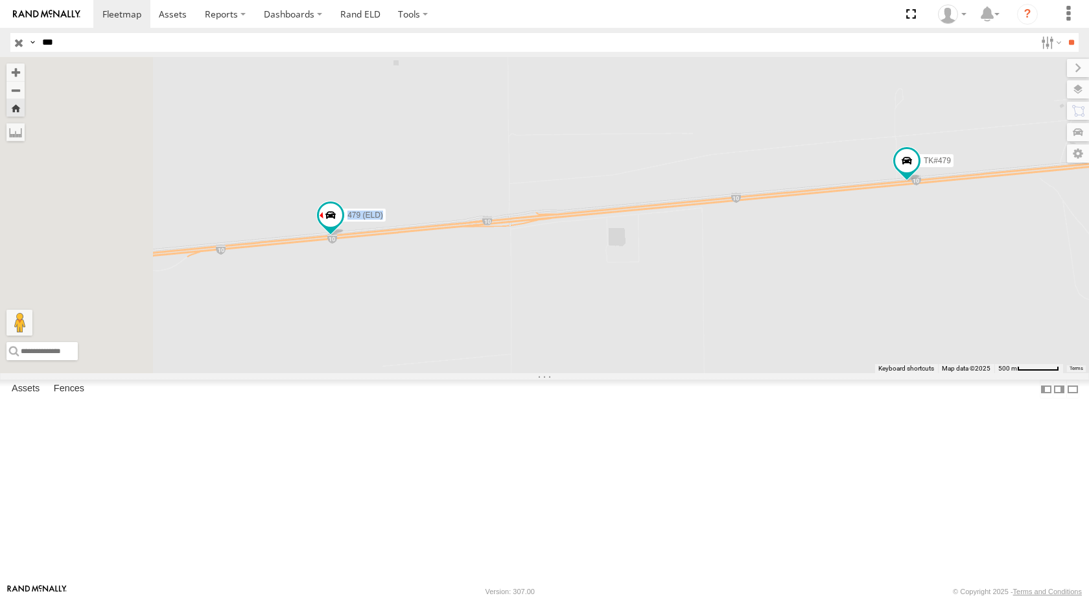
drag, startPoint x: 498, startPoint y: 324, endPoint x: 703, endPoint y: 314, distance: 205.0
click at [703, 314] on div "479 (ELD) TK#479" at bounding box center [544, 215] width 1089 height 316
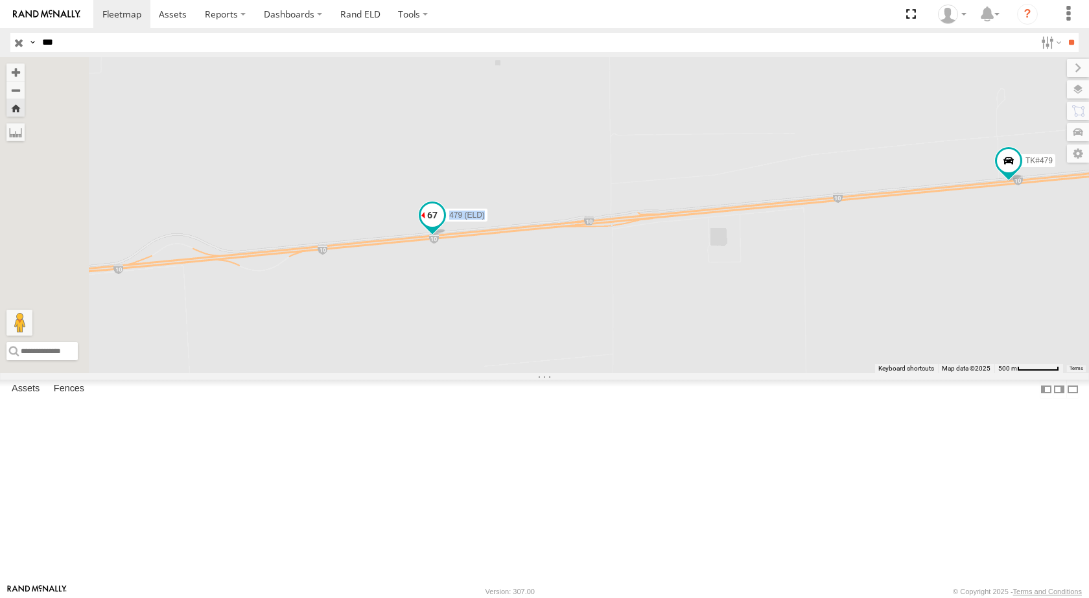
click at [444, 227] on span at bounding box center [432, 214] width 23 height 23
click at [6, 39] on header "Search Query Asset ID Asset Label Registration Manufacturer Model VIN Job ID" at bounding box center [544, 42] width 1089 height 29
click at [13, 41] on input "button" at bounding box center [18, 42] width 17 height 19
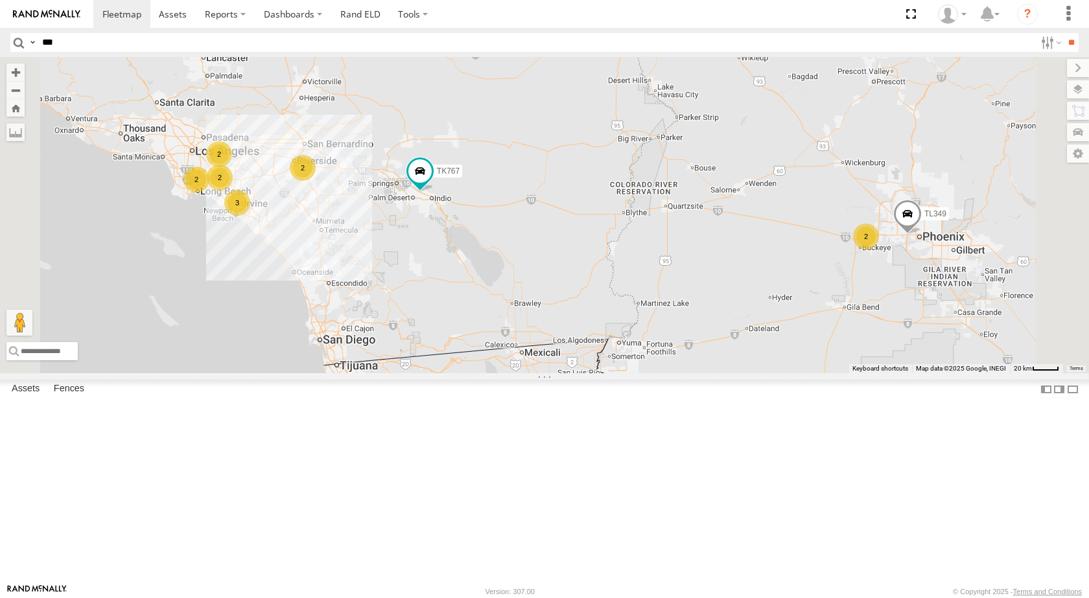
drag, startPoint x: 565, startPoint y: 175, endPoint x: 517, endPoint y: 370, distance: 200.8
click at [529, 373] on div "015910000779481 TK767 TL608 TK943 2 2 3 2 2 TL349 2" at bounding box center [544, 215] width 1089 height 316
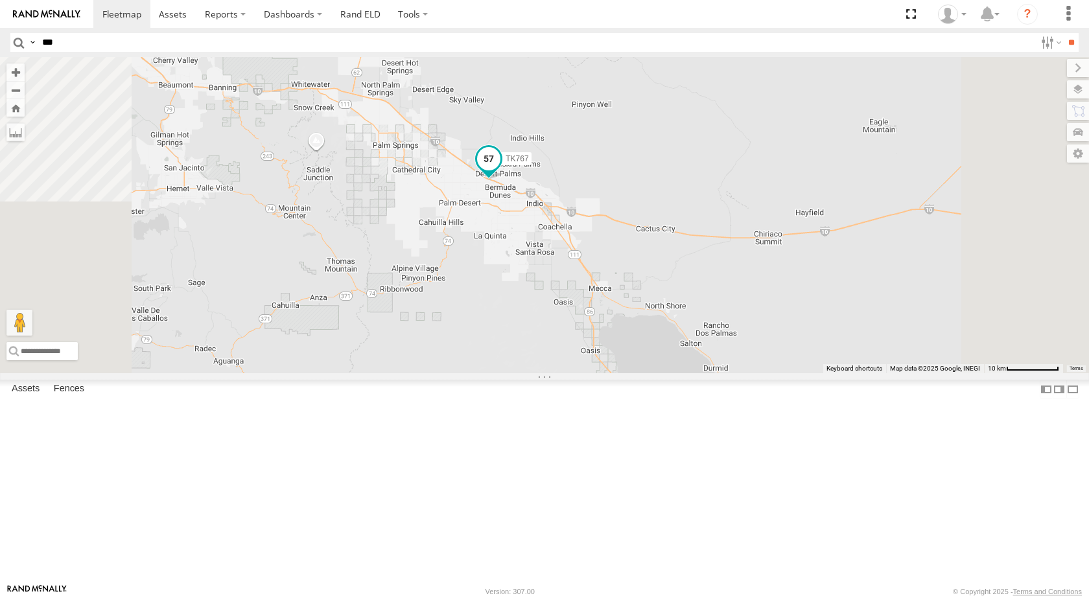
click at [500, 170] on span at bounding box center [488, 158] width 23 height 23
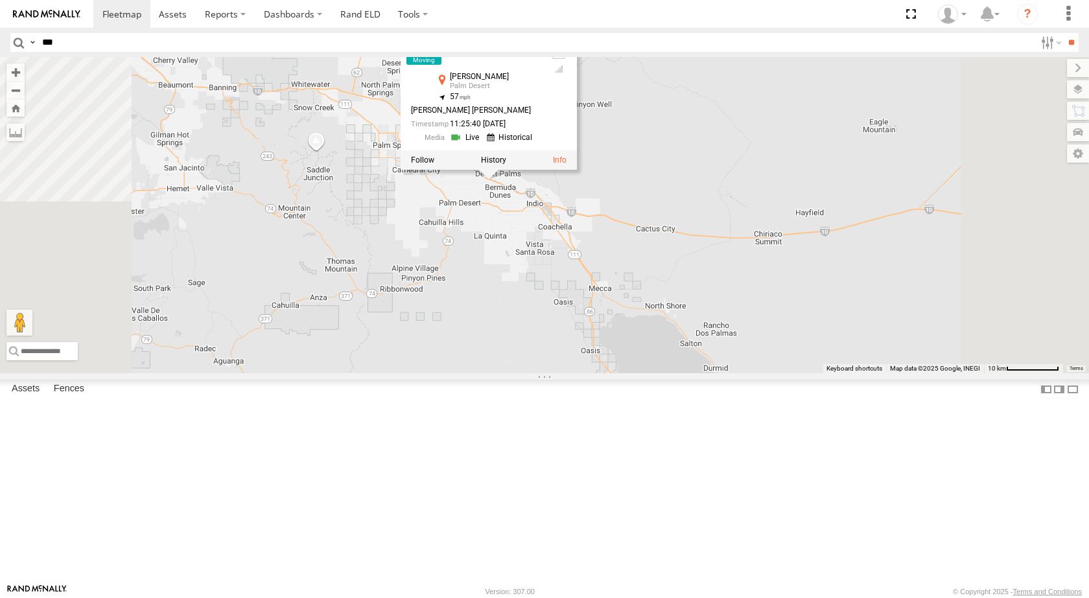
click at [631, 325] on div "015910000779481 TK767 TL608 TK943 TL349 TL787 TL030 TK767 All Assets [PERSON_NA…" at bounding box center [544, 215] width 1089 height 316
